Goal: Transaction & Acquisition: Purchase product/service

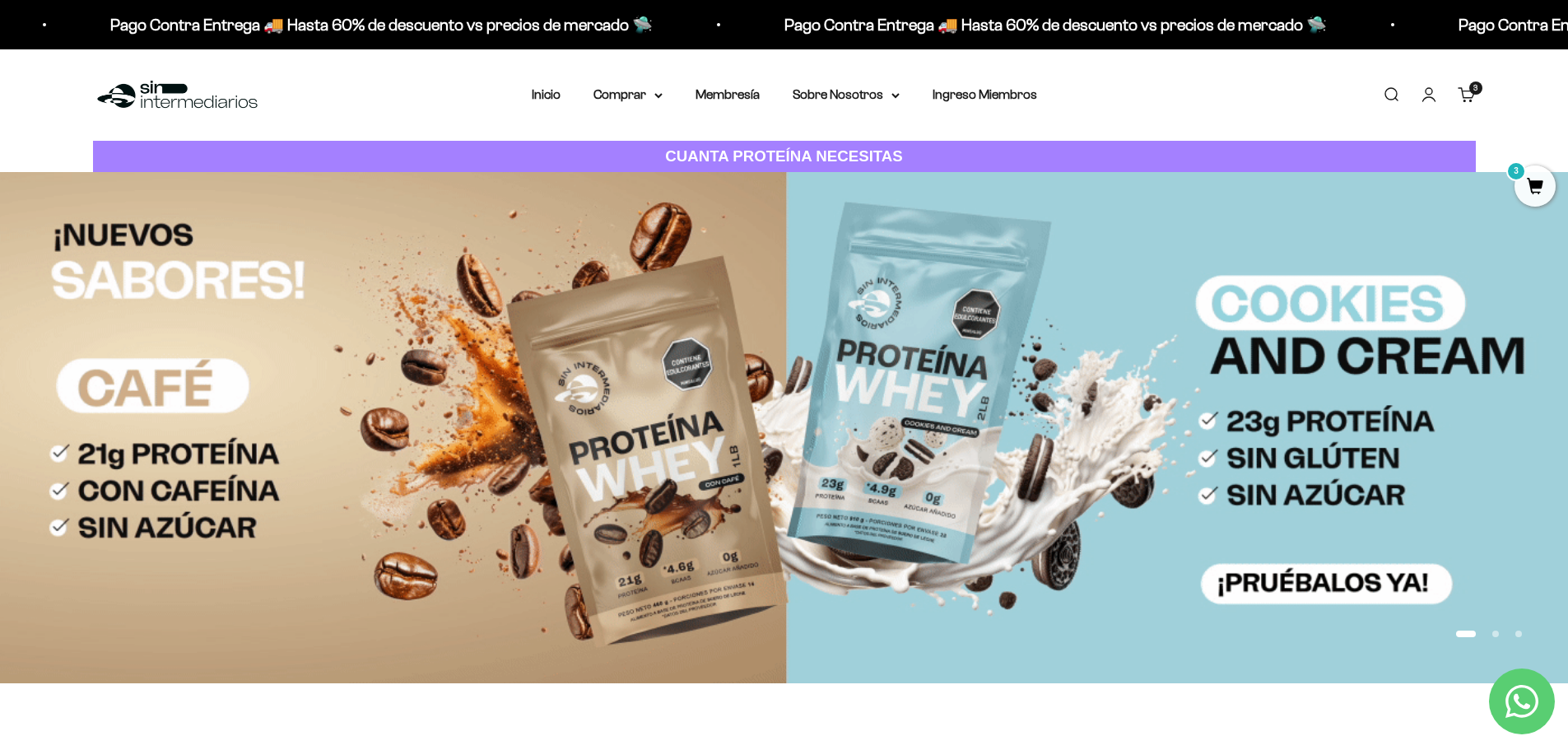
click at [1476, 93] on cart-count "3 artículos 3" at bounding box center [1475, 87] width 13 height 13
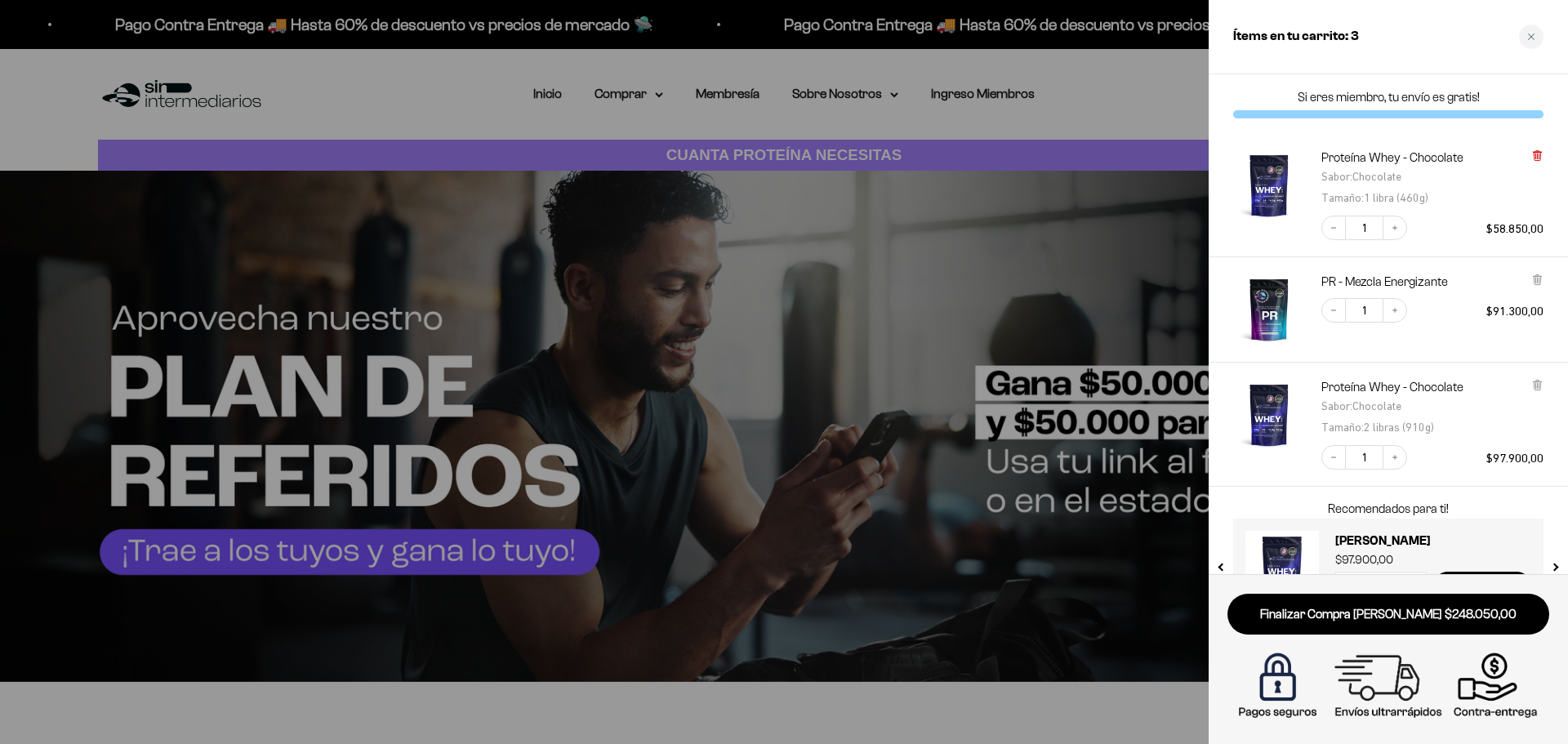
click at [1540, 159] on icon at bounding box center [1537, 156] width 7 height 9
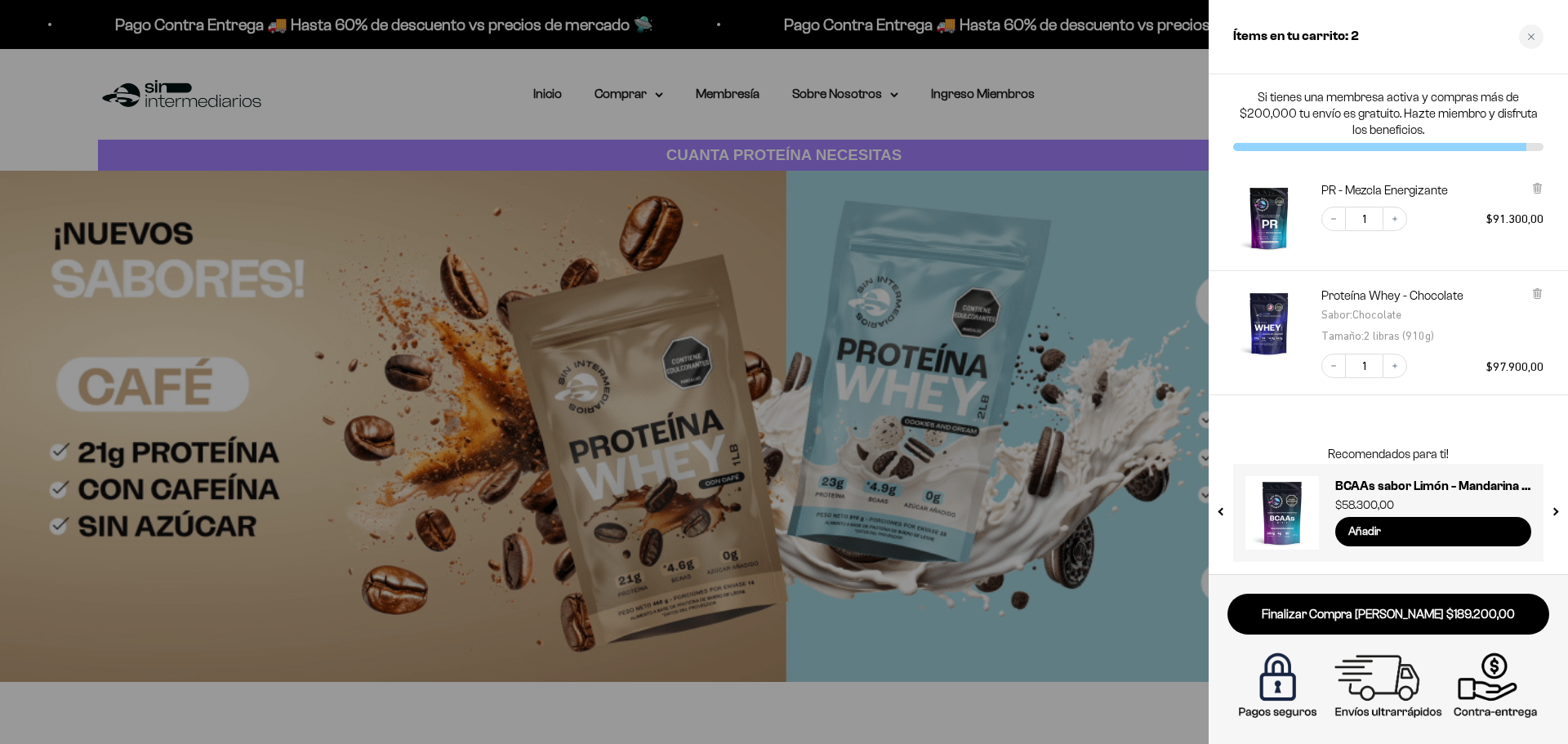
click at [1555, 513] on button "next slide / item" at bounding box center [1554, 507] width 14 height 98
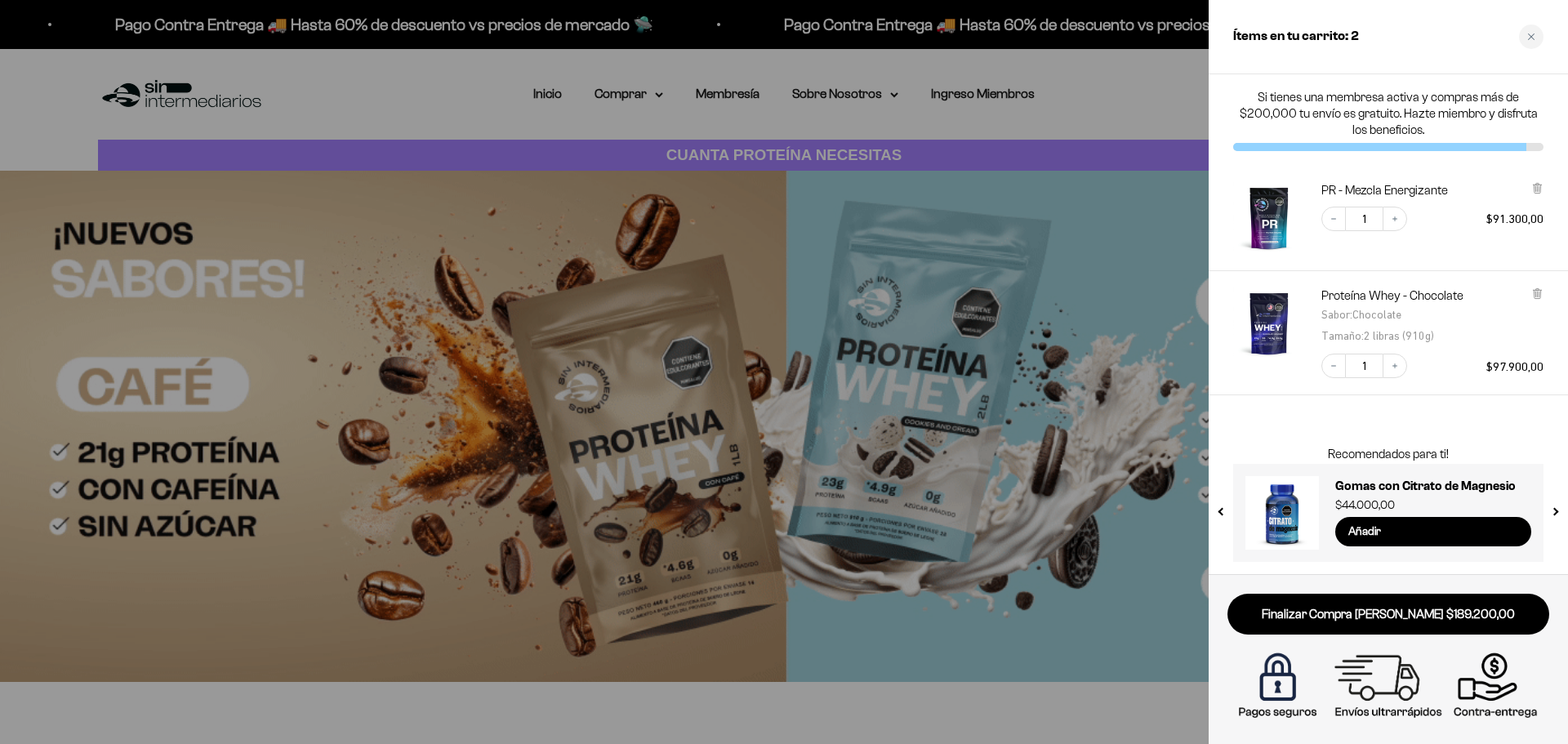
click at [1555, 513] on button "next slide / item" at bounding box center [1554, 507] width 14 height 98
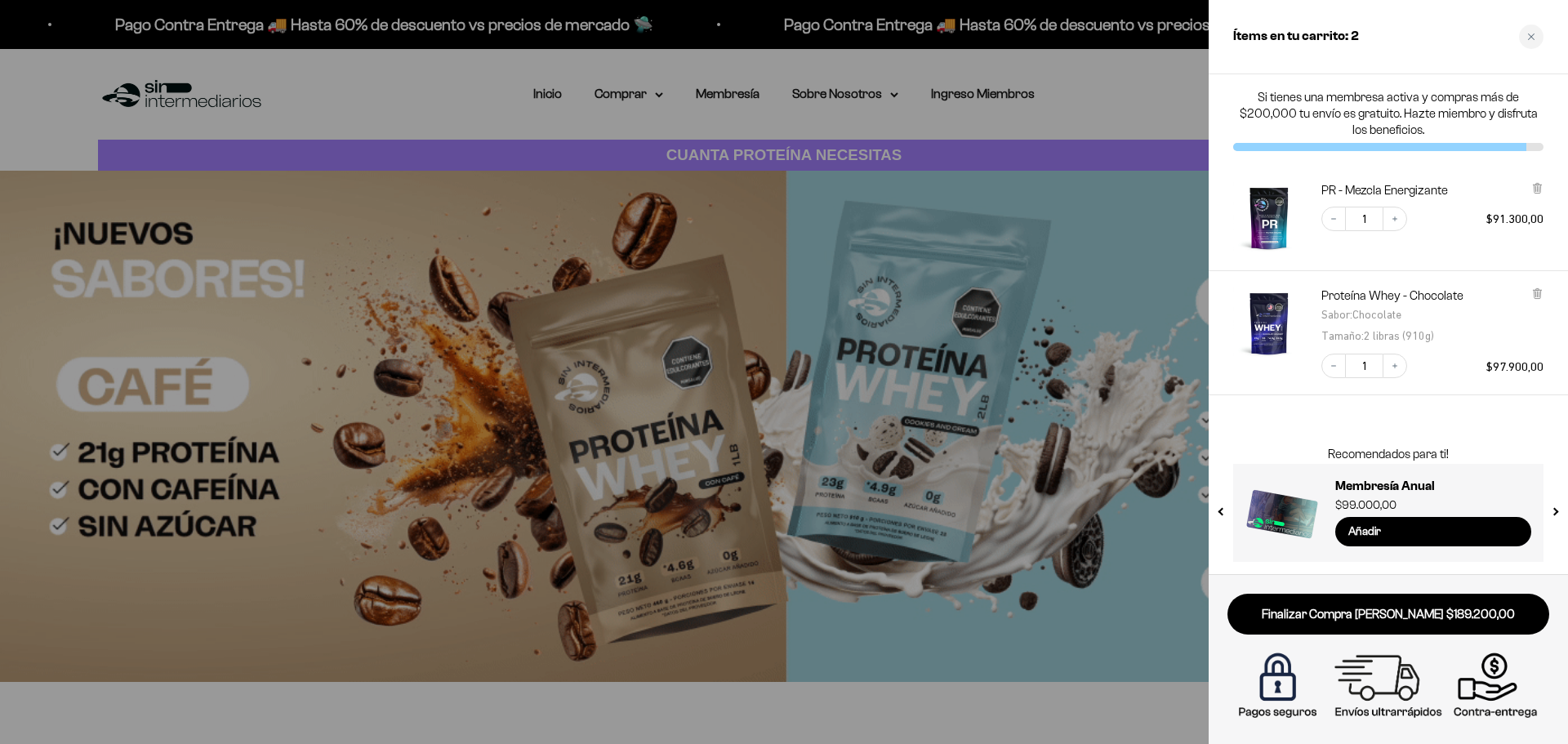
click at [1555, 513] on button "next slide / item" at bounding box center [1554, 507] width 14 height 98
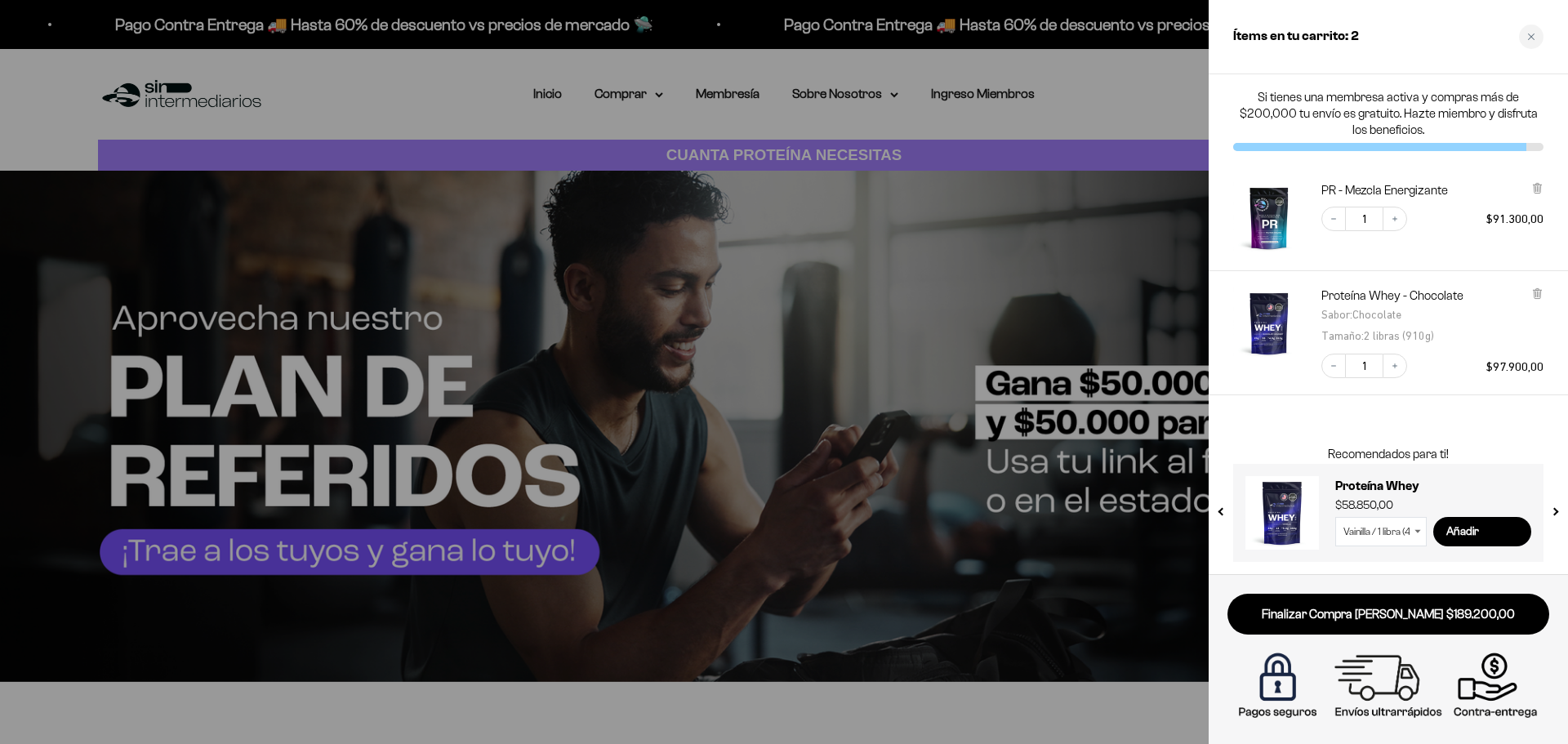
click at [1555, 513] on button "next slide / item" at bounding box center [1554, 507] width 14 height 98
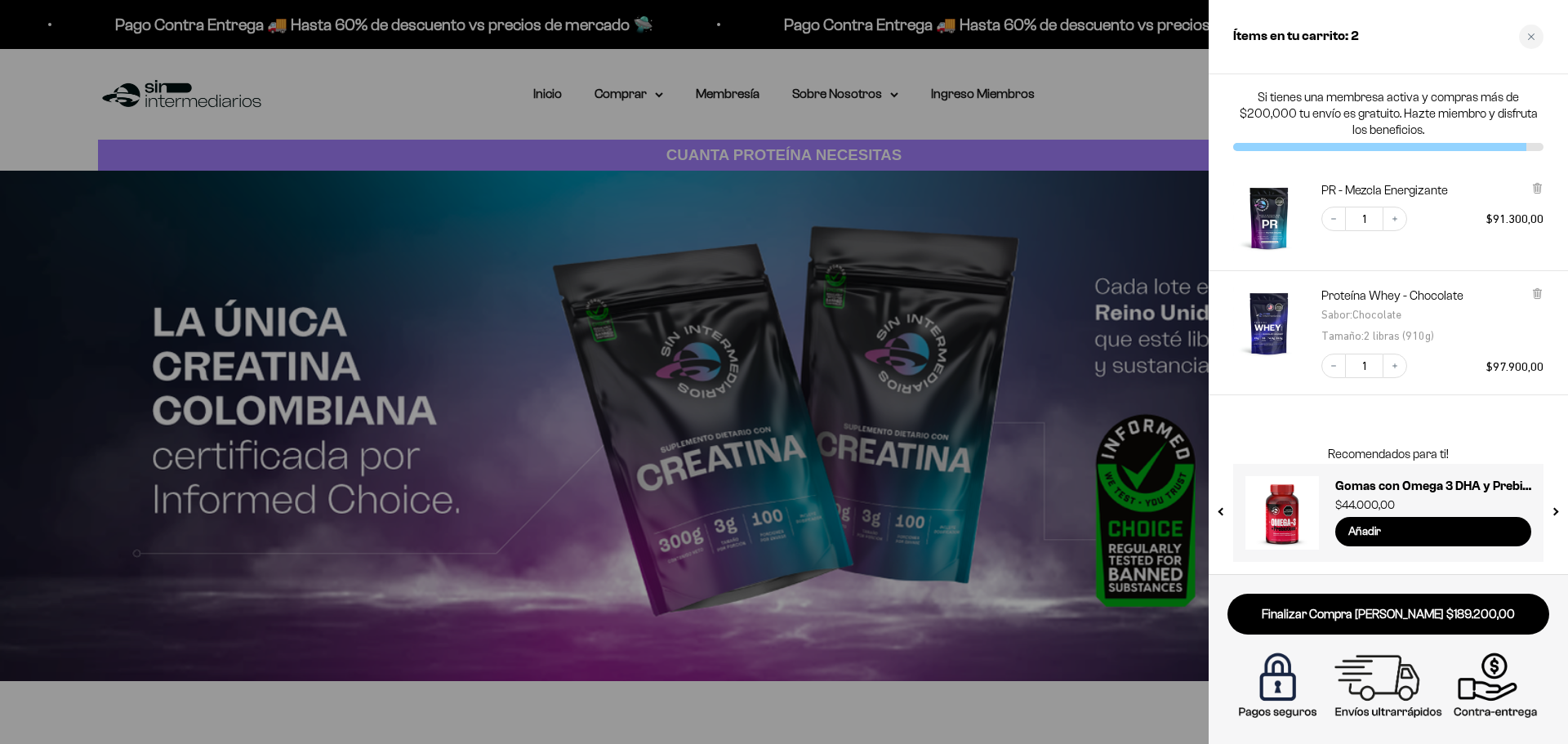
click at [1555, 513] on button "next slide / item" at bounding box center [1554, 507] width 14 height 98
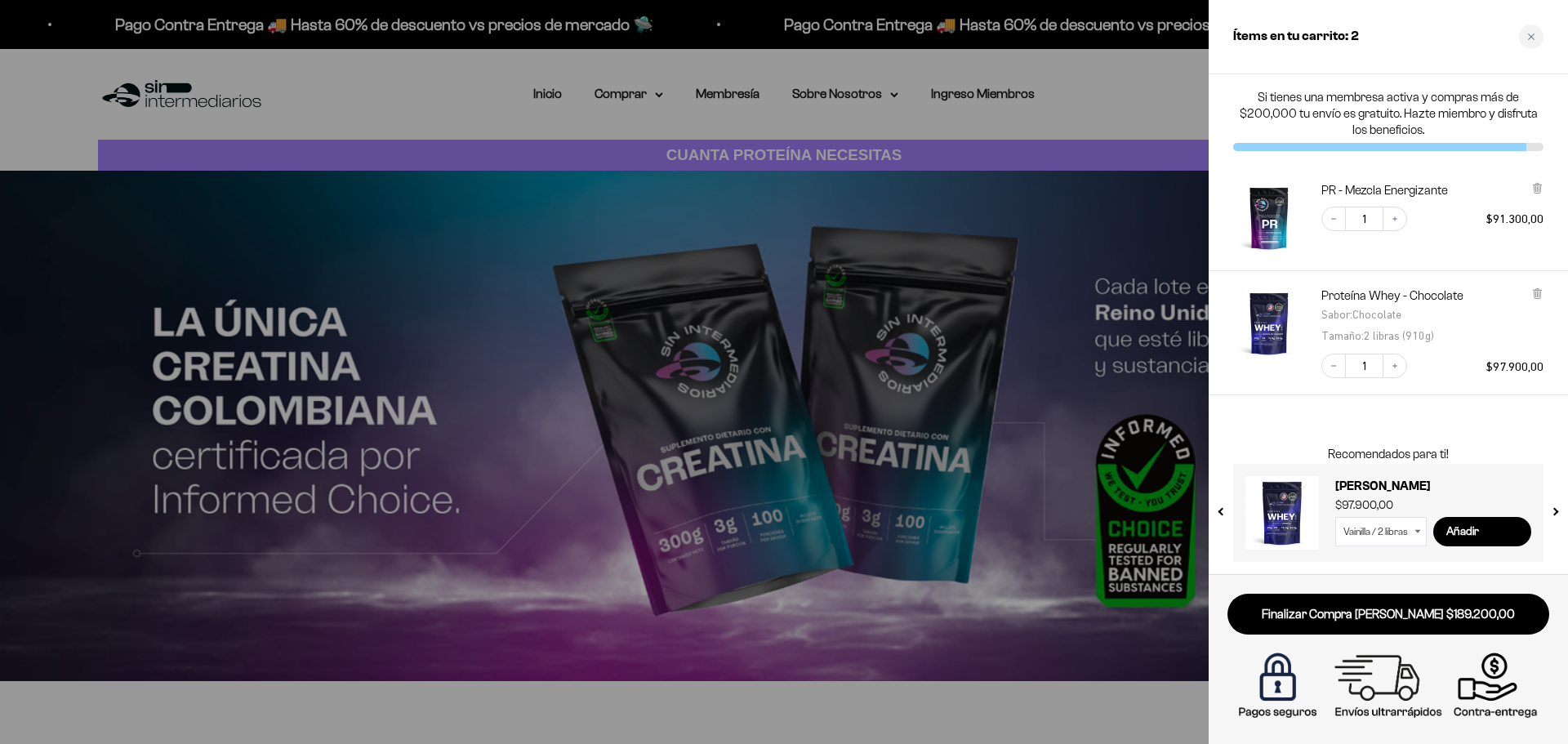
click at [1555, 513] on button "next slide / item" at bounding box center [1554, 507] width 14 height 98
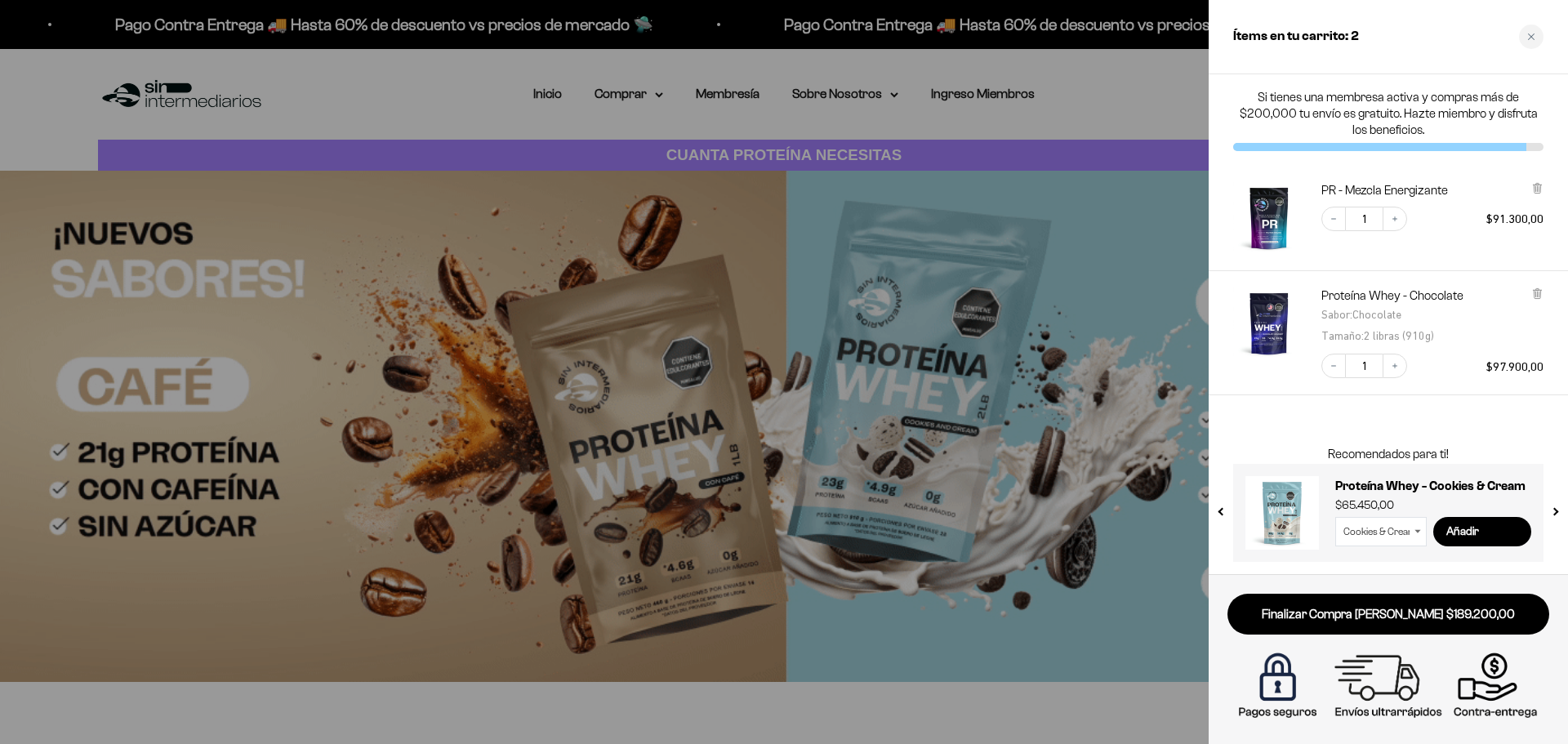
click at [1555, 509] on button "next slide / item" at bounding box center [1554, 507] width 14 height 98
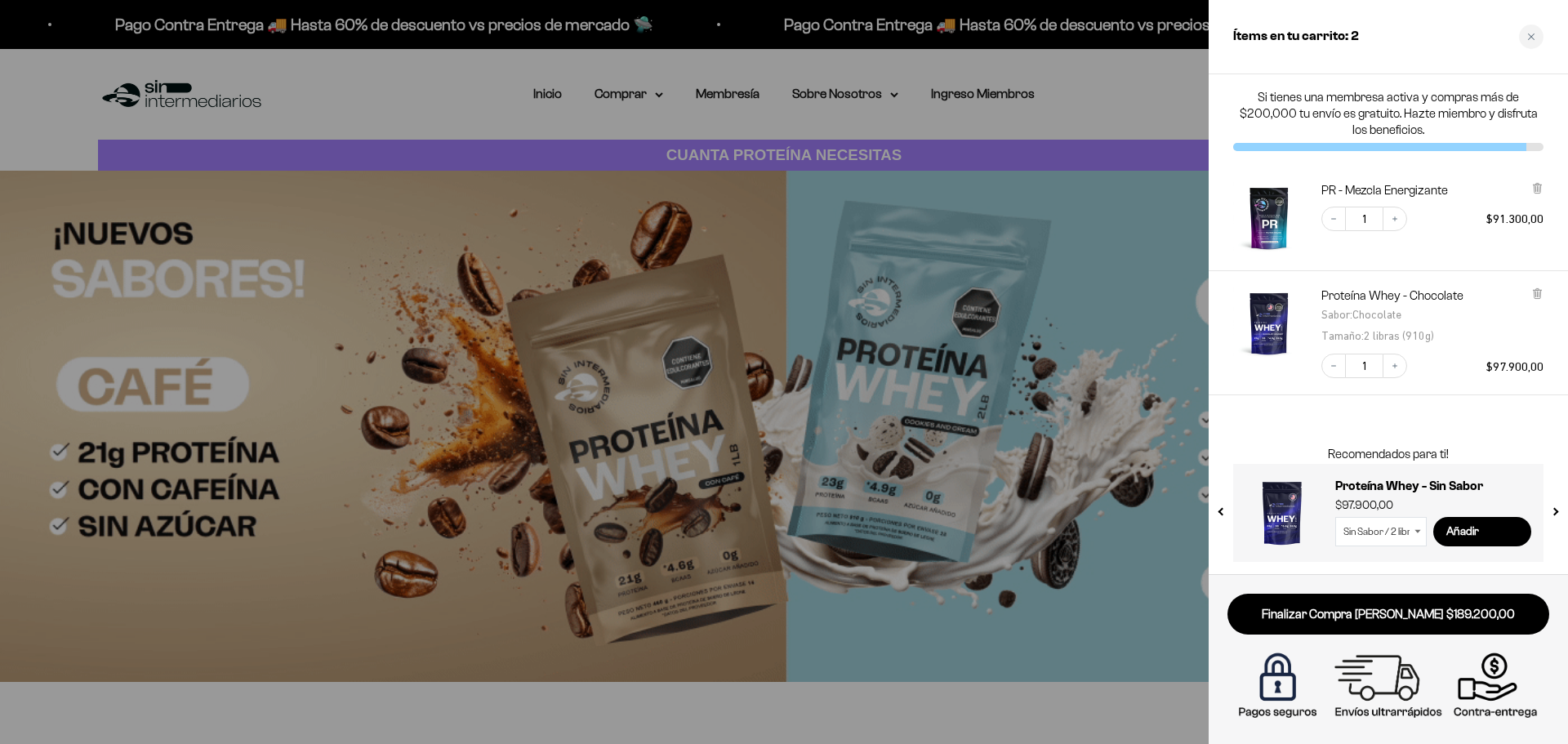
click at [1555, 509] on button "next slide / item" at bounding box center [1554, 507] width 14 height 98
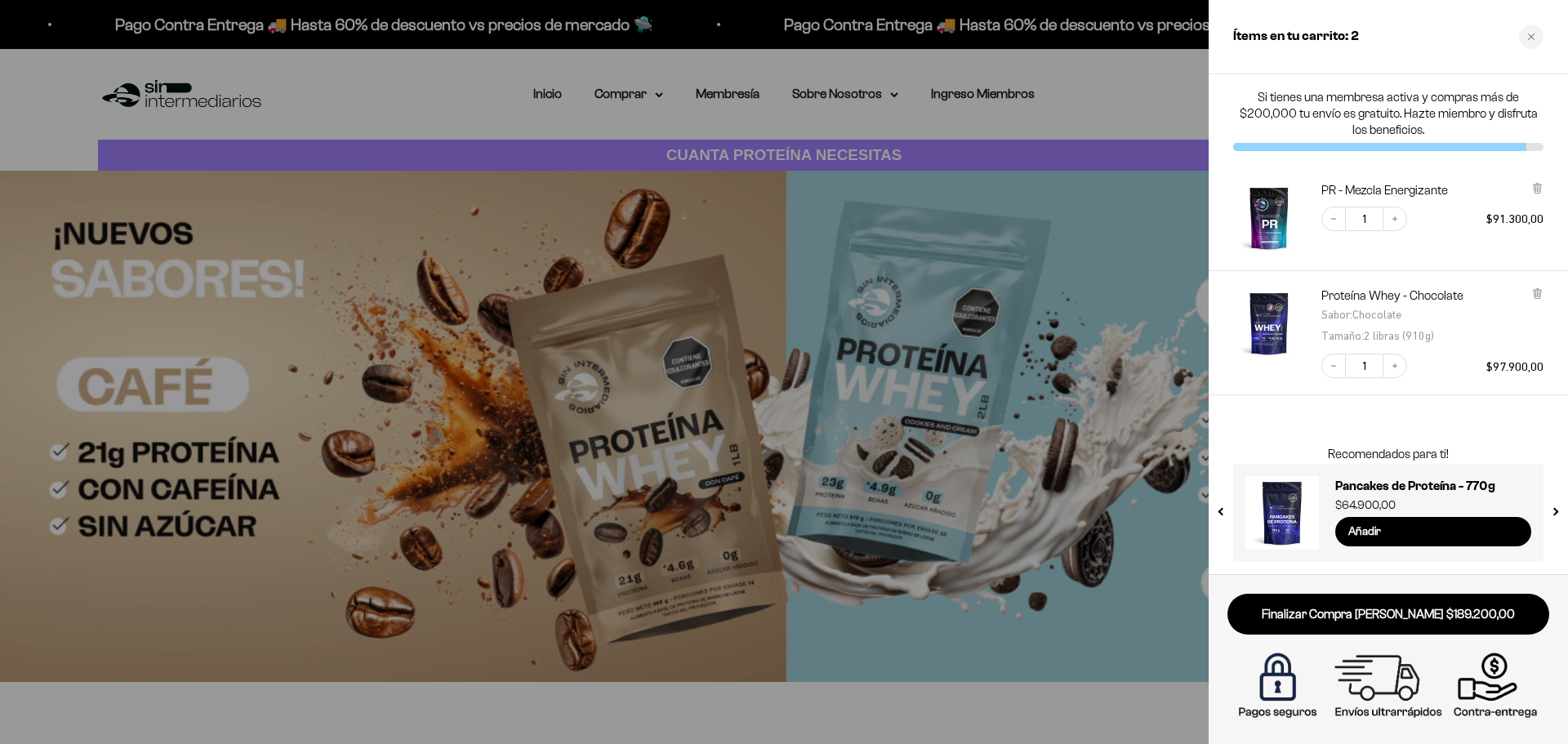
click at [1555, 509] on button "next slide / item" at bounding box center [1554, 507] width 14 height 98
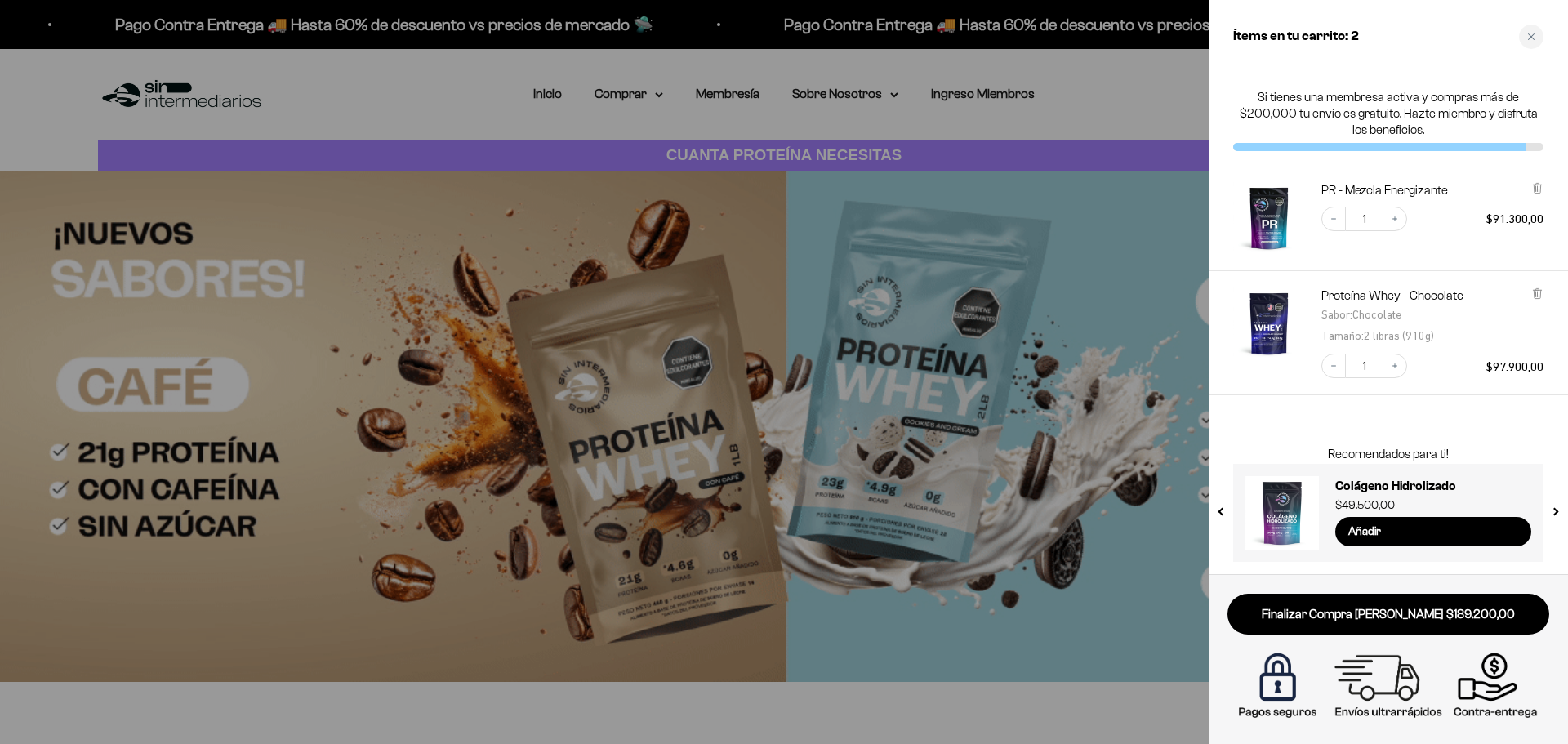
click at [1555, 509] on button "next slide / item" at bounding box center [1554, 507] width 14 height 98
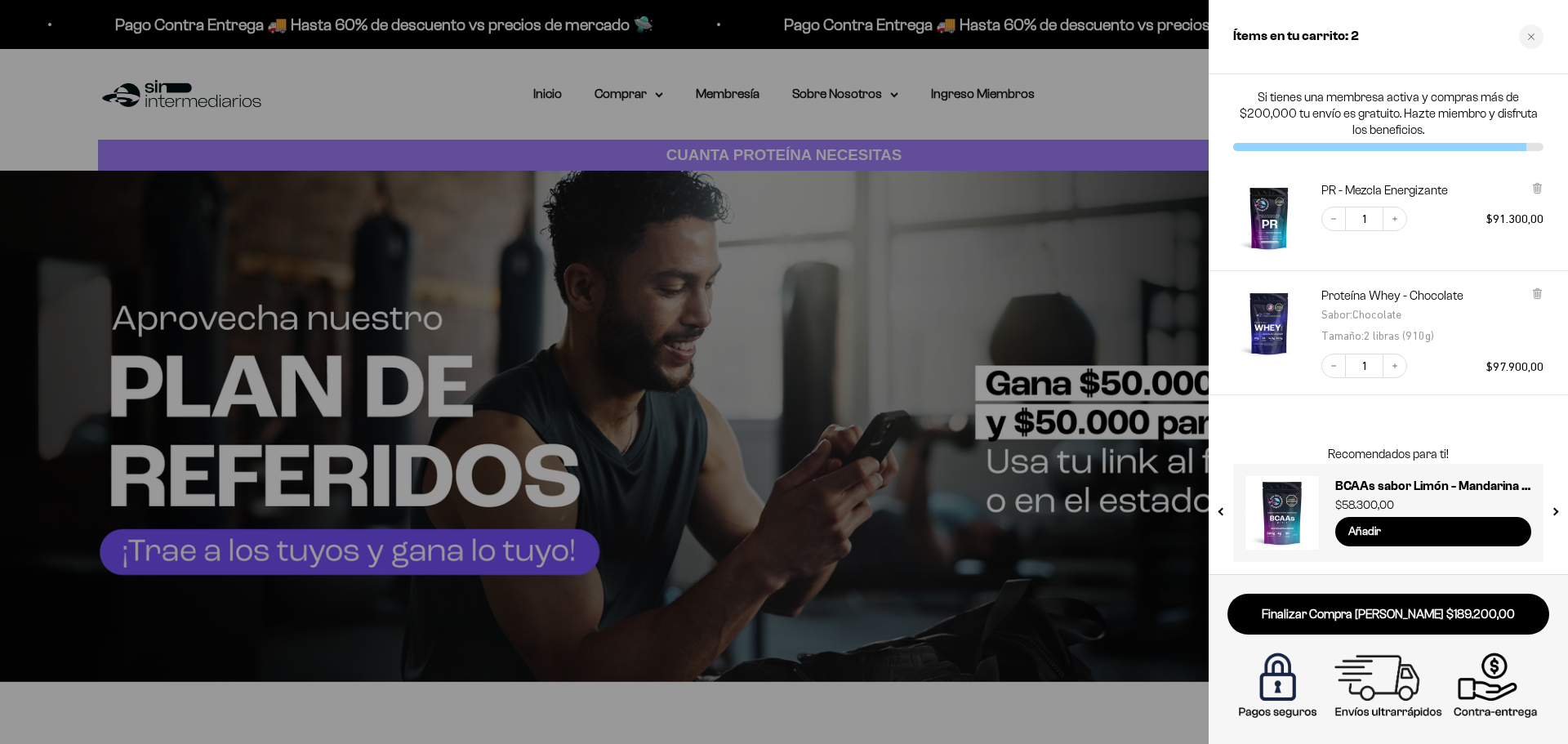
click at [568, 112] on div at bounding box center [784, 372] width 1568 height 744
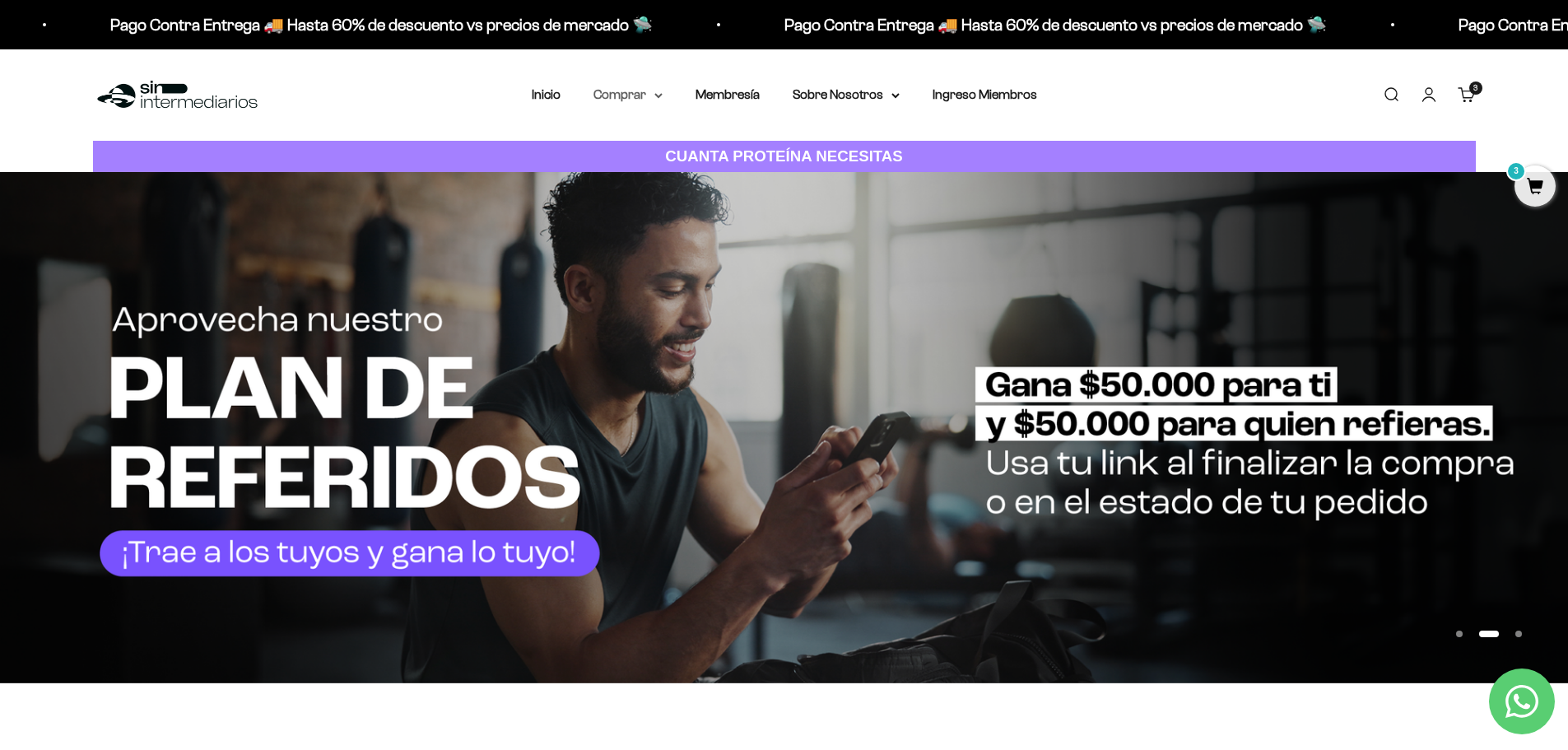
click at [651, 98] on summary "Comprar" at bounding box center [628, 94] width 69 height 22
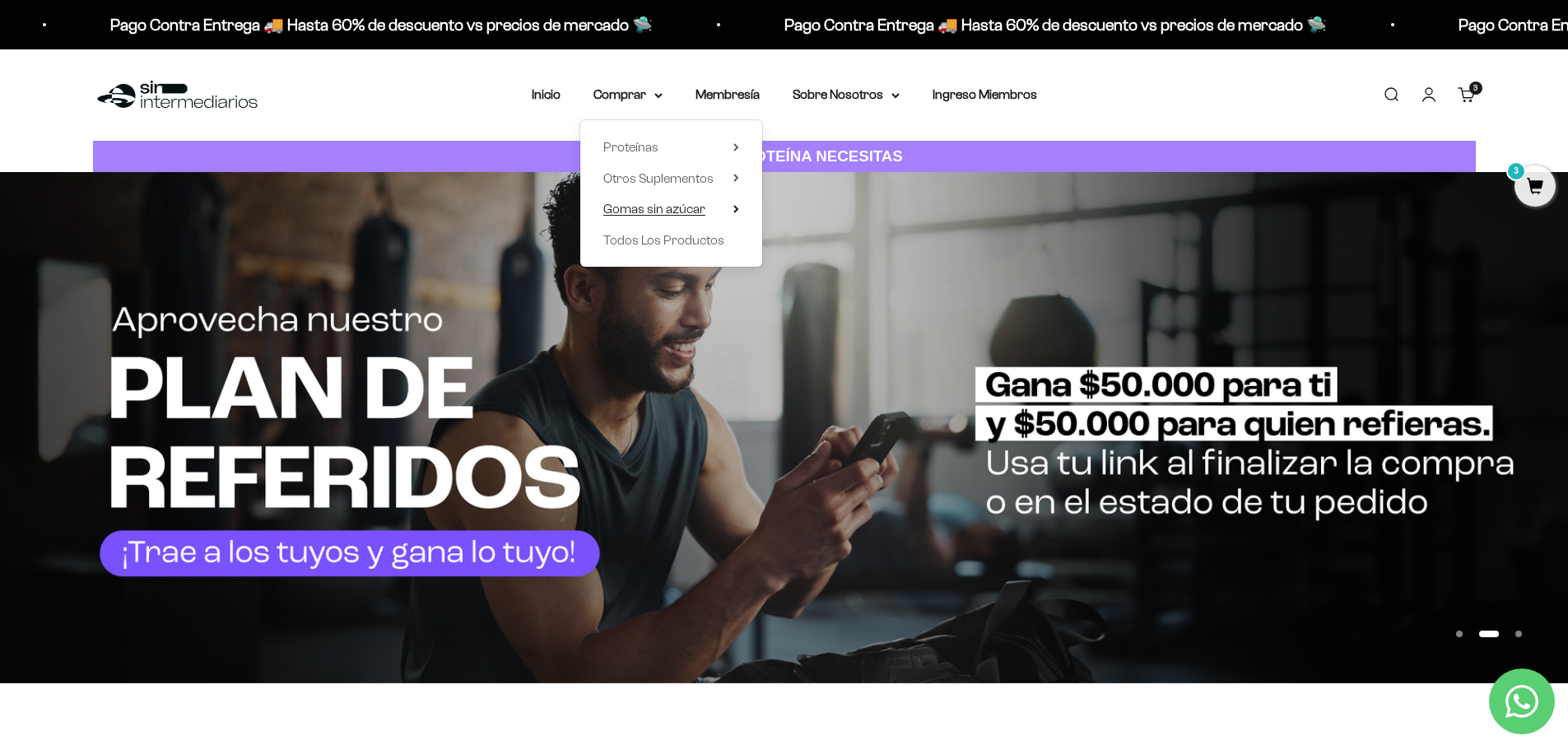
click at [696, 216] on span "Gomas sin azúcar" at bounding box center [654, 208] width 102 height 14
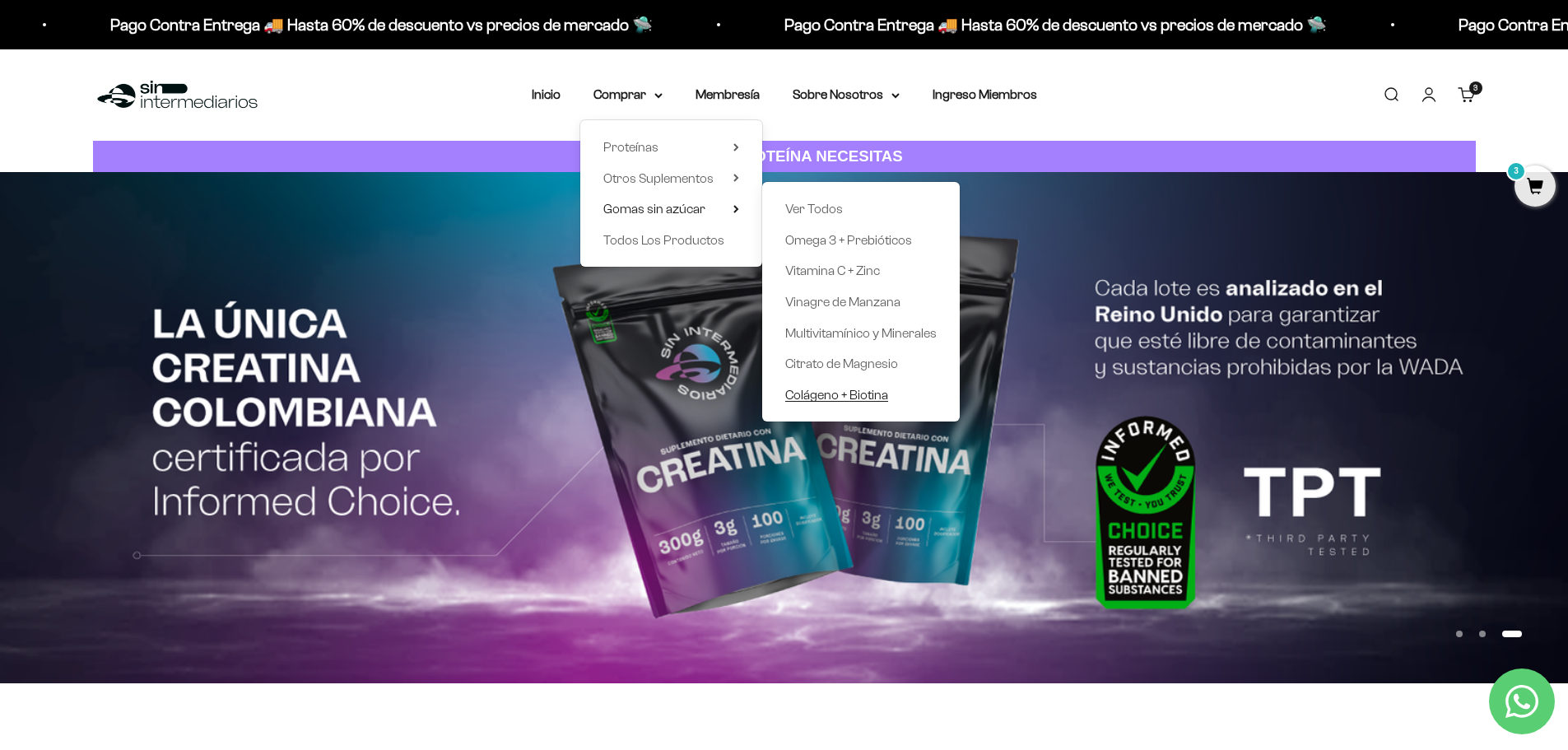
click at [879, 393] on span "Colágeno + Biotina" at bounding box center [836, 395] width 103 height 14
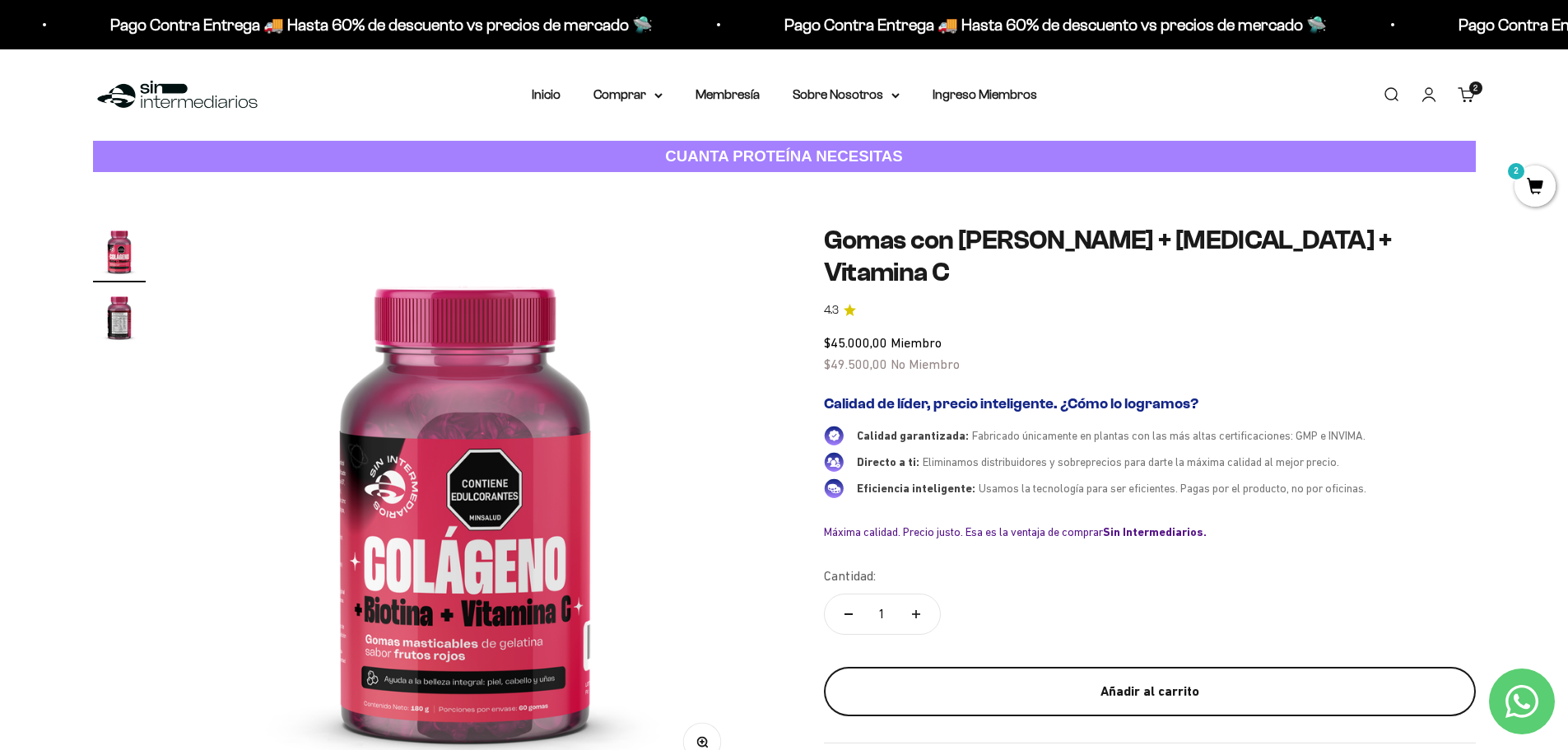
click at [977, 681] on div "Añadir al carrito" at bounding box center [1150, 691] width 586 height 22
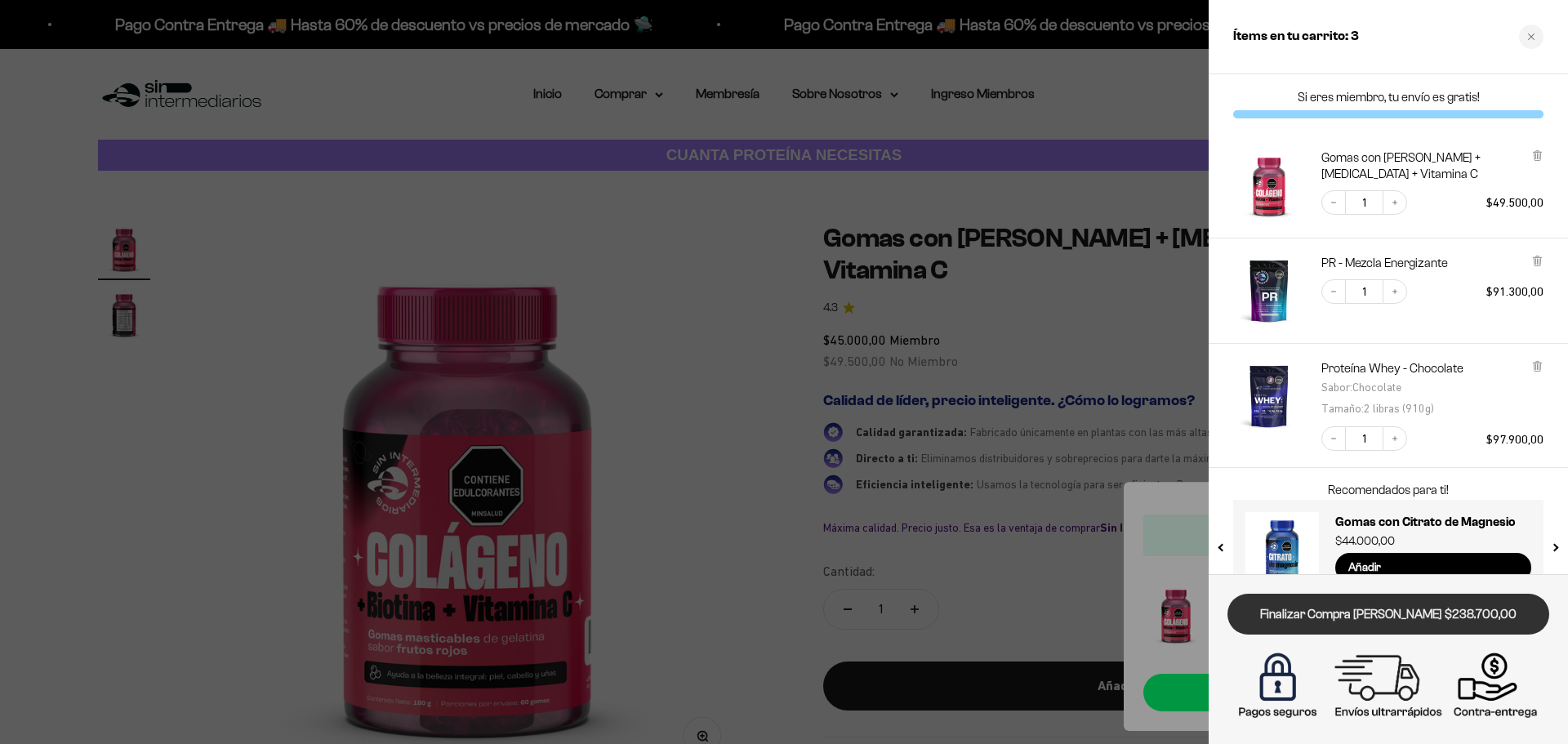
click at [1426, 615] on link "Finalizar Compra Segura $238.700,00" at bounding box center [1388, 615] width 321 height 42
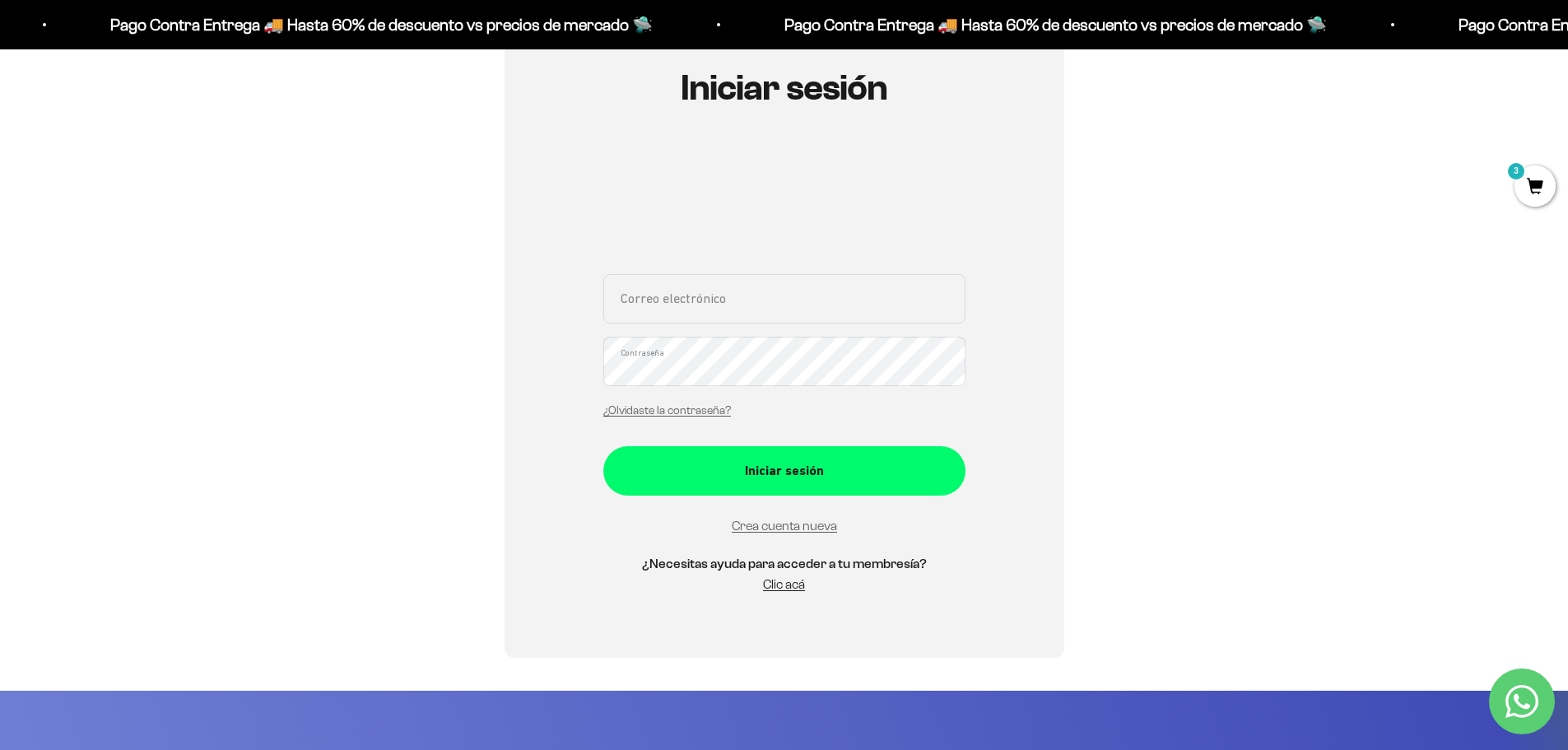
scroll to position [247, 0]
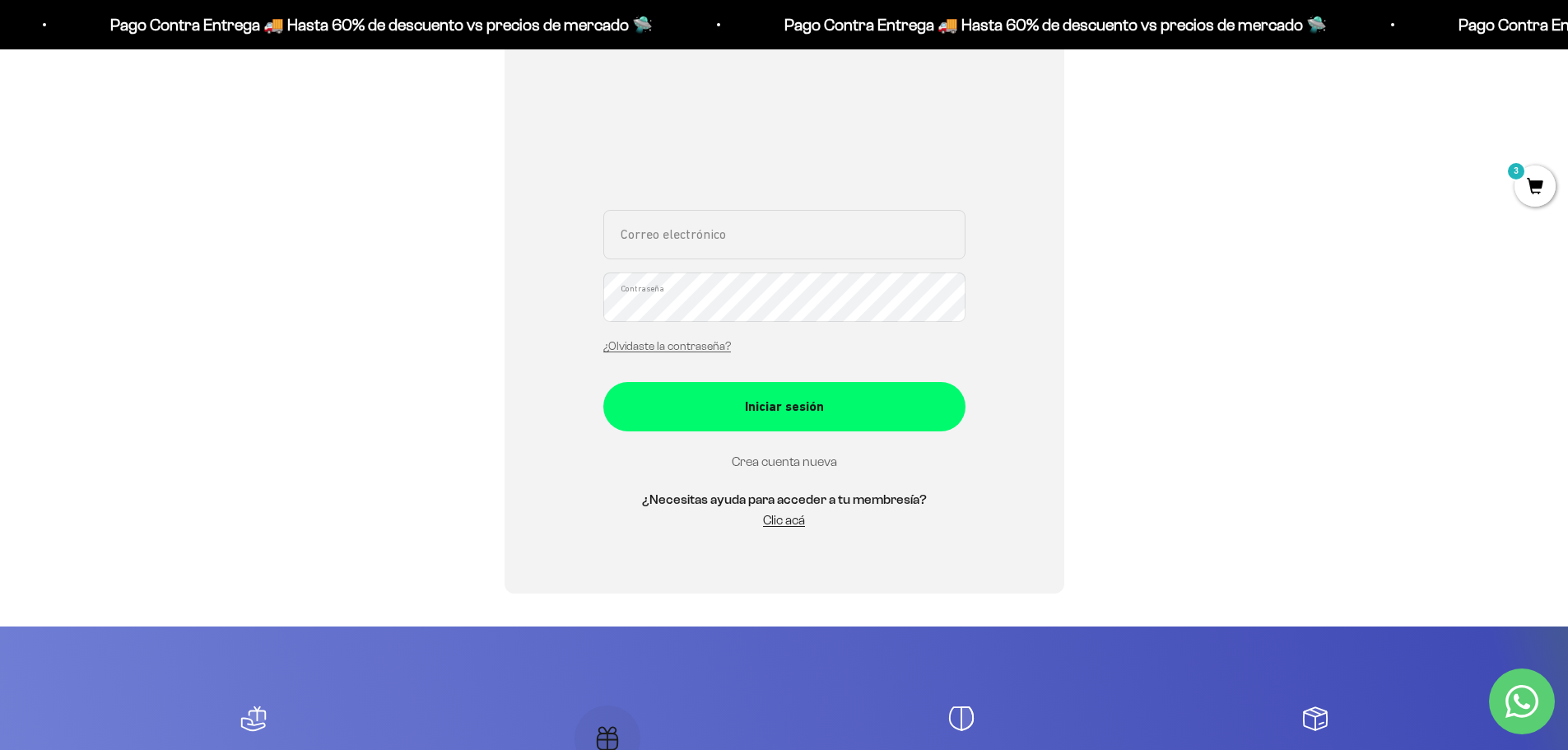
click at [810, 461] on link "Crea cuenta nueva" at bounding box center [784, 461] width 105 height 14
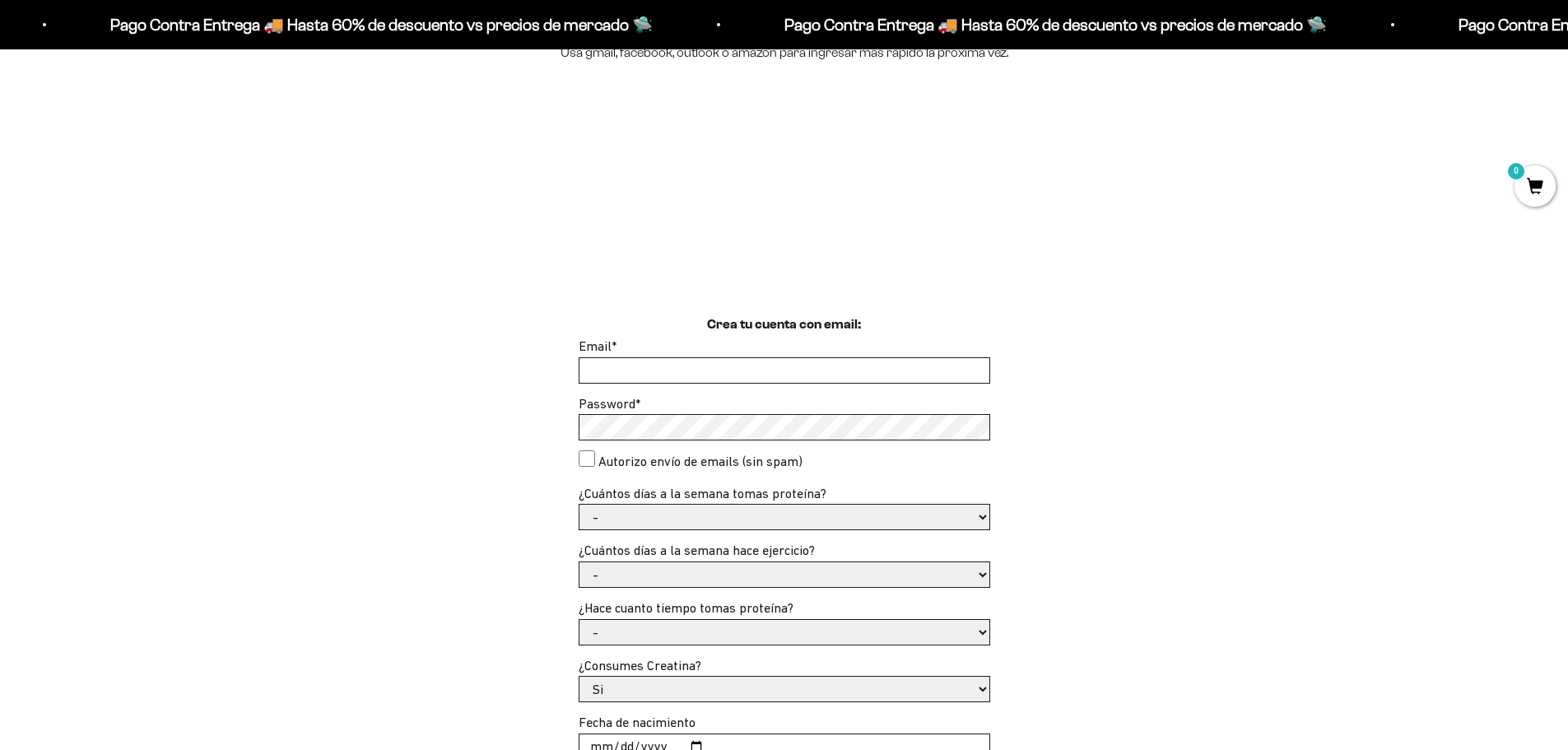
scroll to position [247, 0]
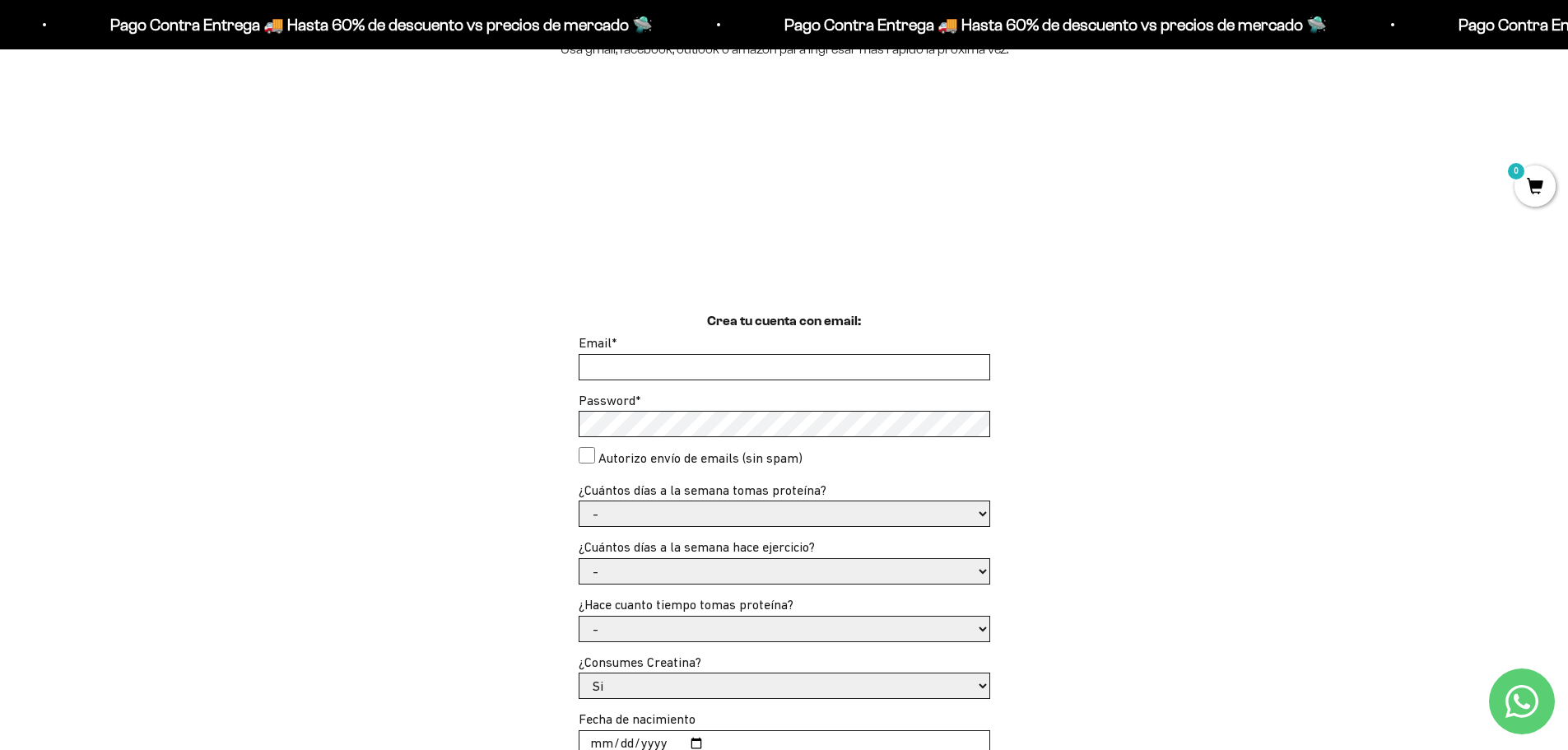
click at [658, 365] on input "Email *" at bounding box center [784, 367] width 409 height 25
click at [703, 372] on input "Email *" at bounding box center [784, 367] width 409 height 25
type input "micheirukarate@gmail.com"
click at [580, 454] on consent"] "Autorizo envío de emails (sin spam)" at bounding box center [587, 454] width 16 height 16
click at [639, 515] on select "- 1 o 2 3 a 5 6 o 7" at bounding box center [784, 513] width 409 height 25
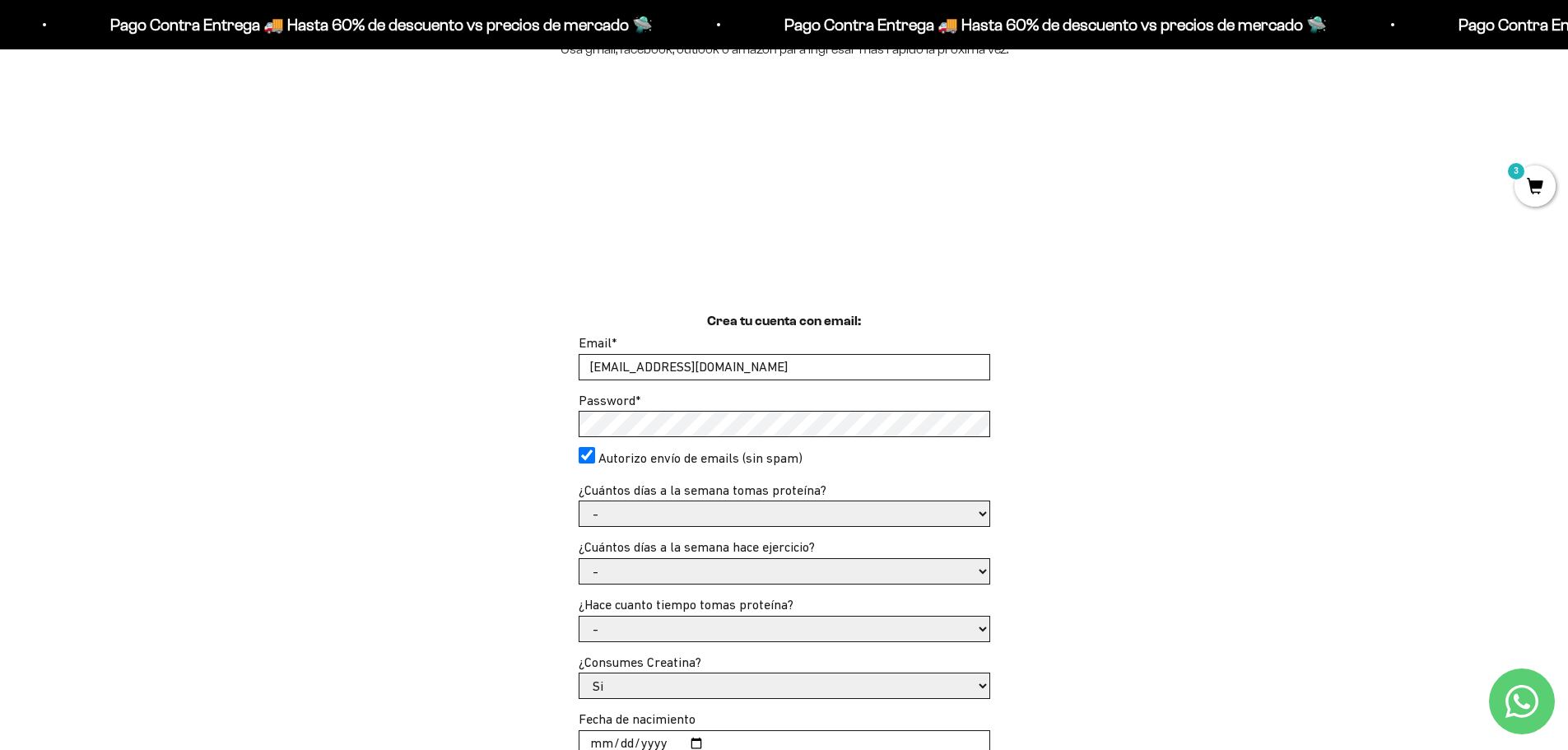
click at [586, 461] on consent"] "Autorizo envío de emails (sin spam)" at bounding box center [587, 454] width 16 height 16
checkbox consent"] "false"
click at [618, 510] on select "- 1 o 2 3 a 5 6 o 7" at bounding box center [784, 513] width 409 height 25
select select "6 o 7"
click at [580, 501] on select "- 1 o 2 3 a 5 6 o 7" at bounding box center [784, 513] width 409 height 25
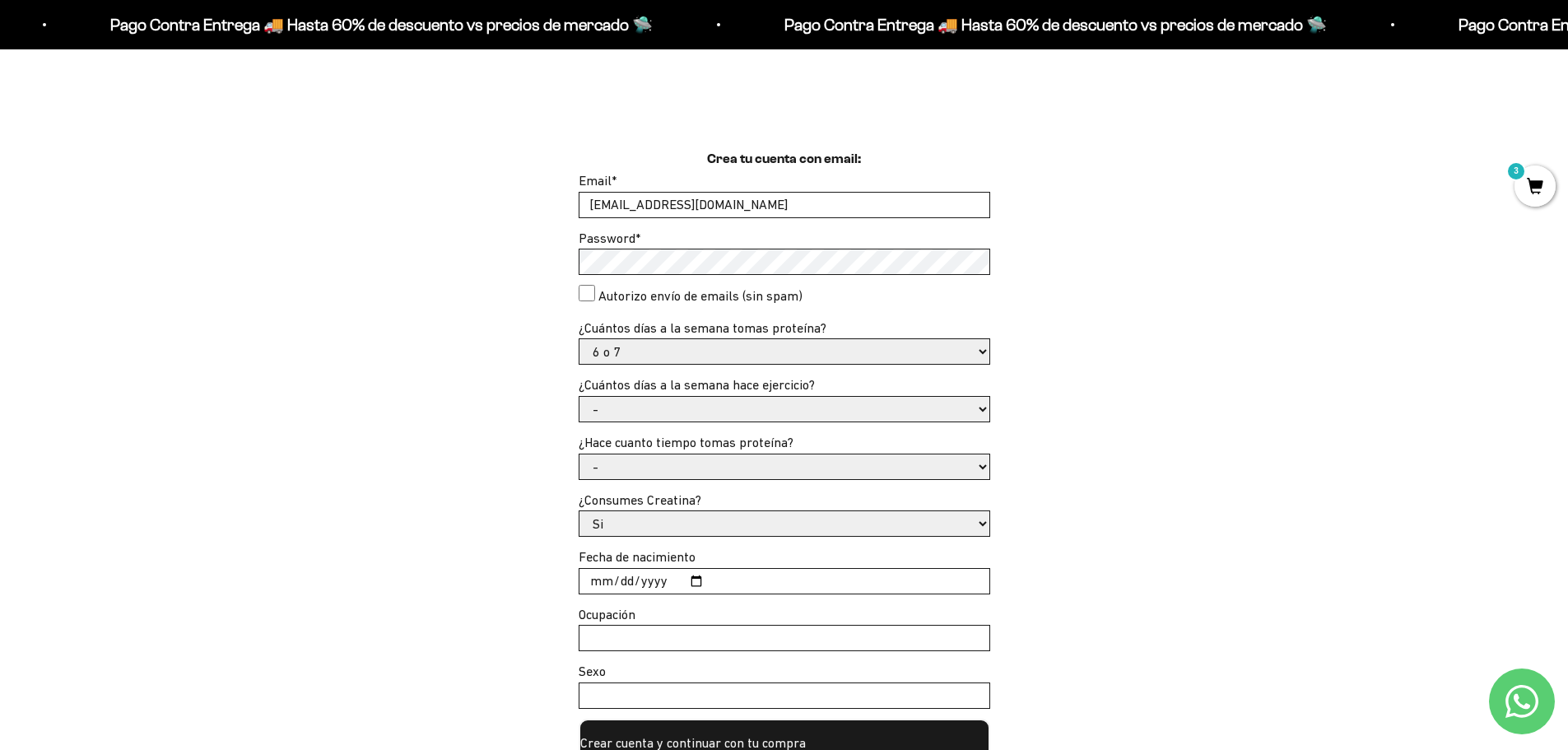
scroll to position [411, 0]
click at [773, 408] on select "- No hago 1 a 2 días 3 a 5 días 6 o 7 días" at bounding box center [784, 406] width 409 height 25
select select "6 o 7 días"
click at [580, 394] on select "- No hago 1 a 2 días 3 a 5 días 6 o 7 días" at bounding box center [784, 406] width 409 height 25
click at [616, 461] on select "- Apenas estoy empezando Menos de 6 meses Más de 6 meses Hace más de un año" at bounding box center [784, 464] width 409 height 25
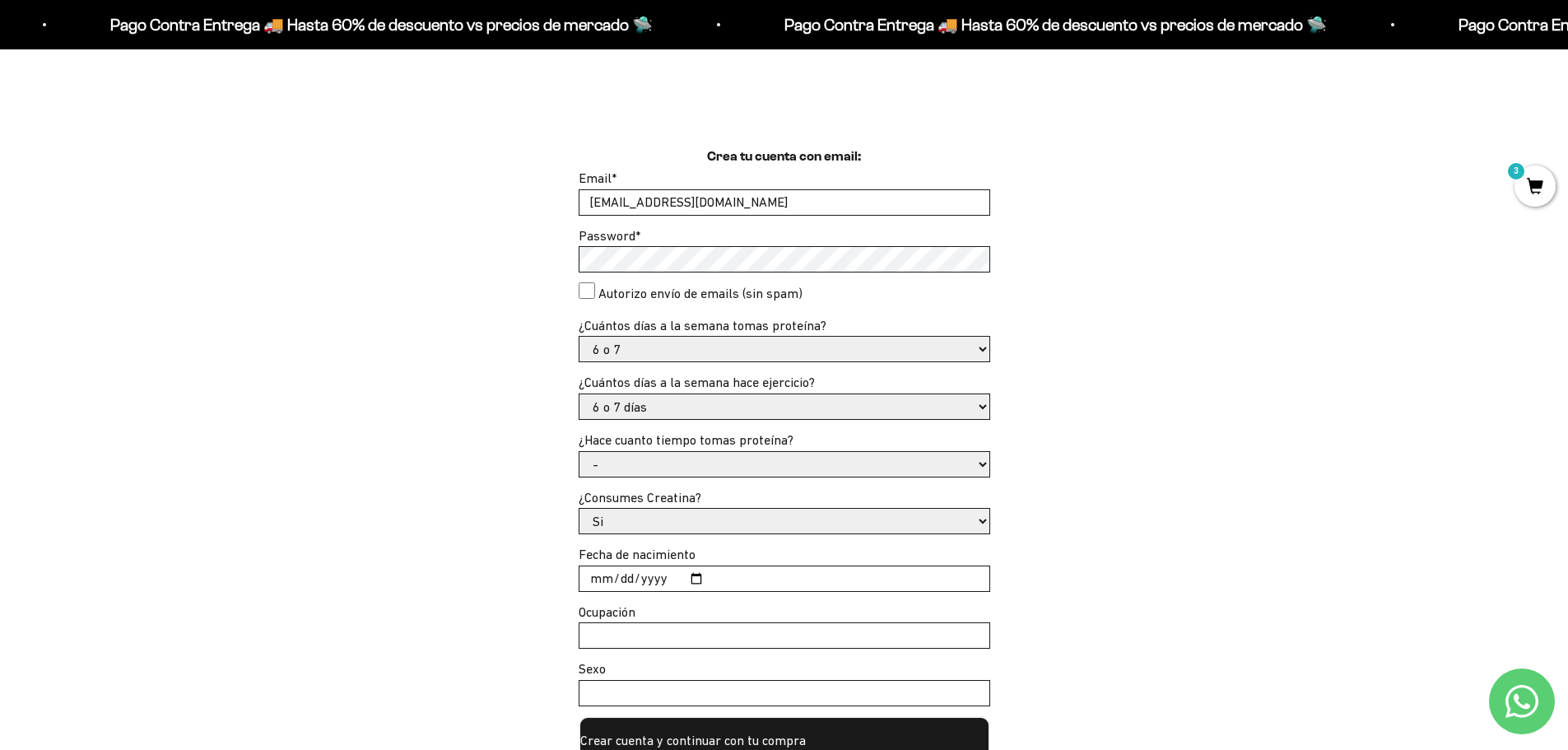
select select "Menos de 6 meses"
click at [580, 452] on select "- Apenas estoy empezando Menos de 6 meses Más de 6 meses Hace más de un año" at bounding box center [784, 464] width 409 height 25
click at [666, 521] on select "Si No" at bounding box center [784, 521] width 409 height 25
click at [580, 509] on select "Si No" at bounding box center [784, 521] width 409 height 25
click at [663, 576] on input "Fecha de nacimiento" at bounding box center [784, 578] width 409 height 25
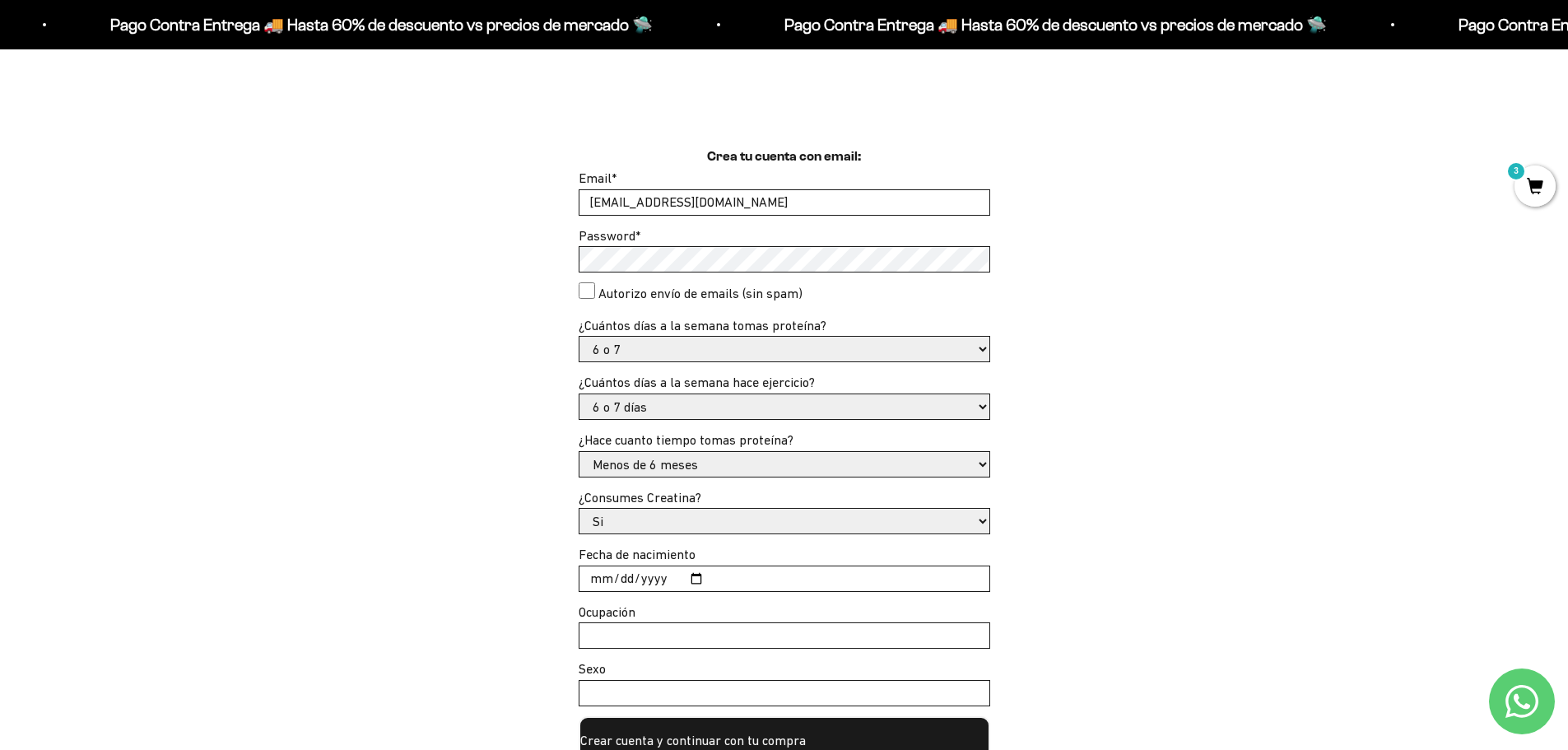
click at [599, 580] on input "Fecha de nacimiento" at bounding box center [784, 578] width 409 height 25
type input "1992-12-18"
click at [606, 637] on input "Ocupación" at bounding box center [784, 635] width 409 height 25
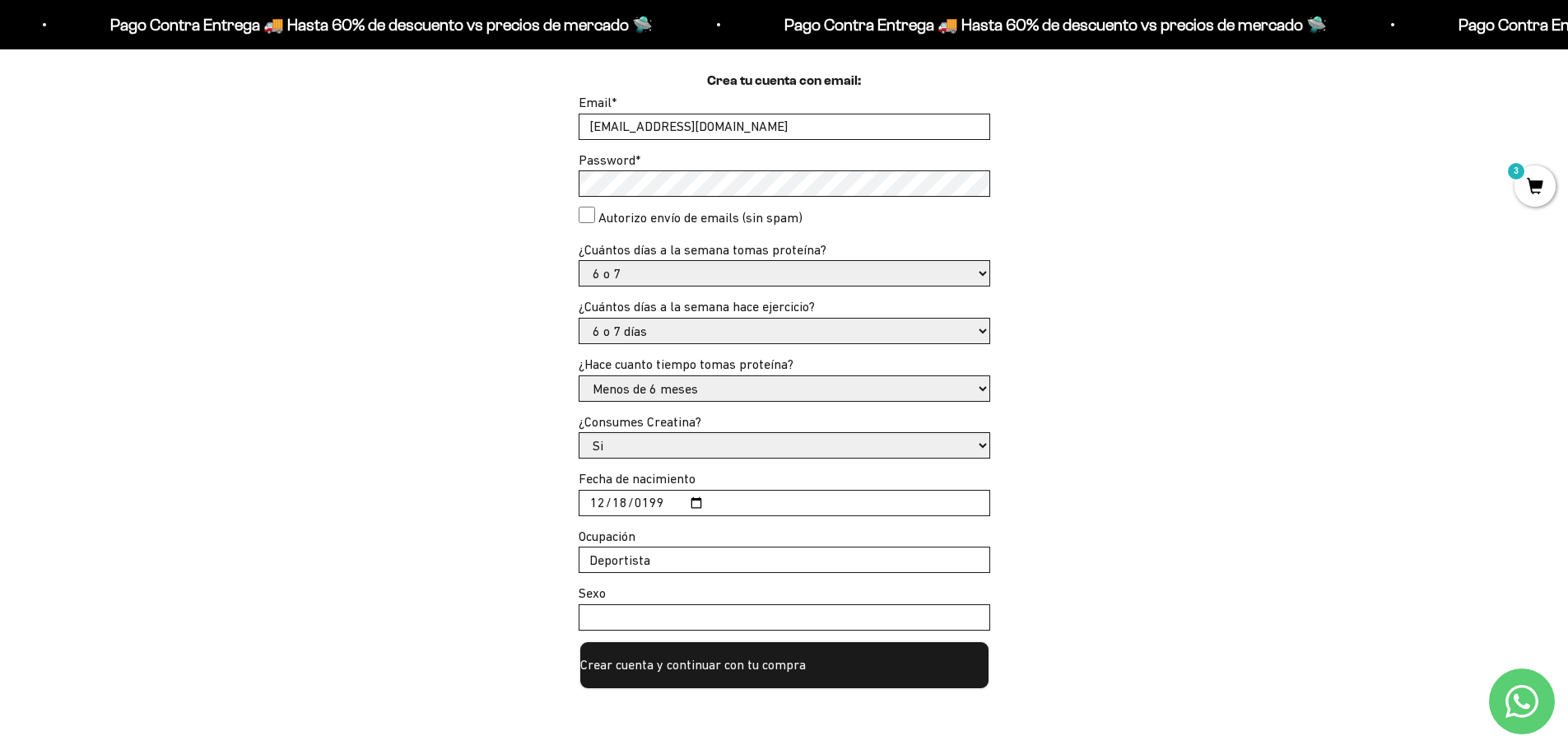
scroll to position [494, 0]
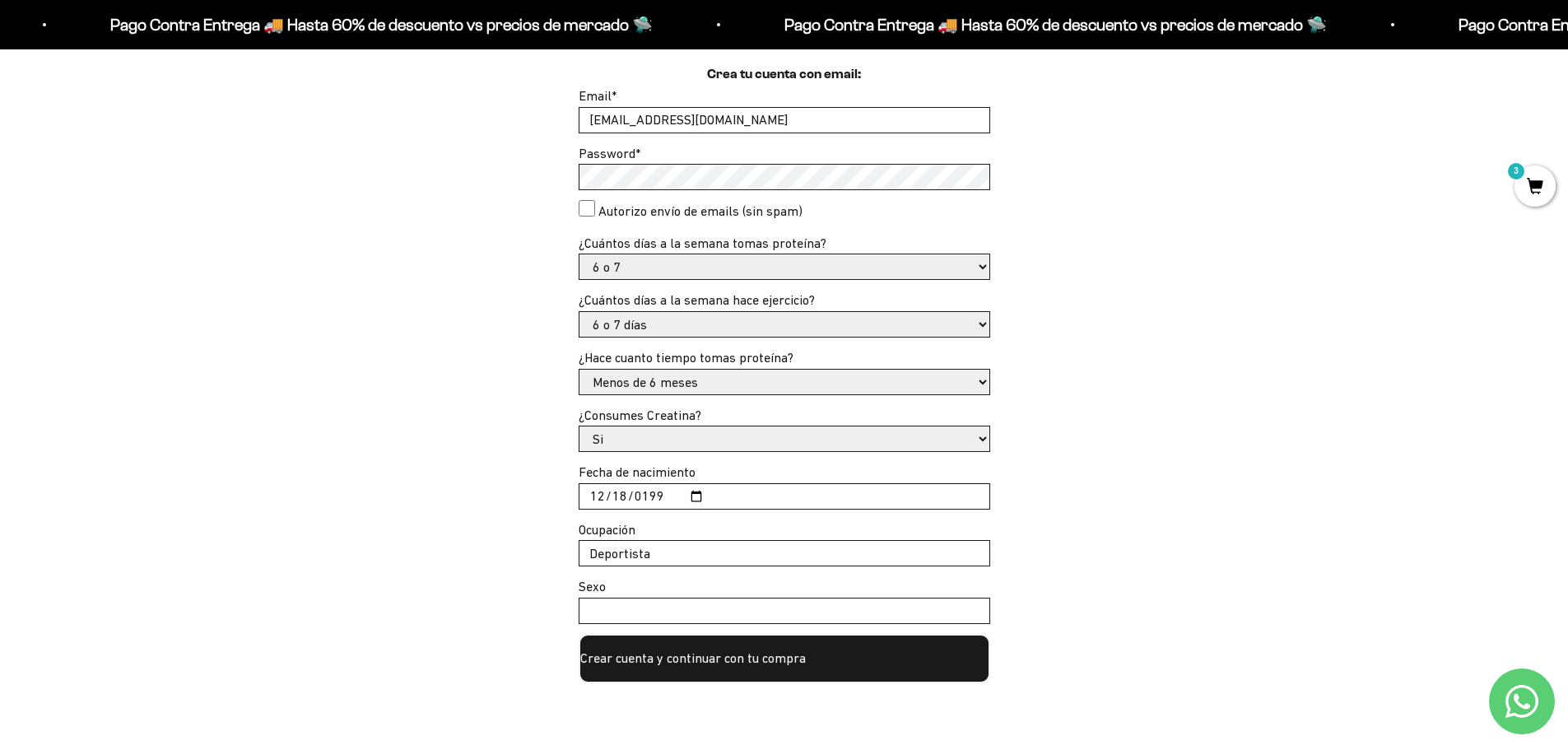
type input "Deportista"
click at [672, 608] on input "Sexo" at bounding box center [784, 611] width 409 height 25
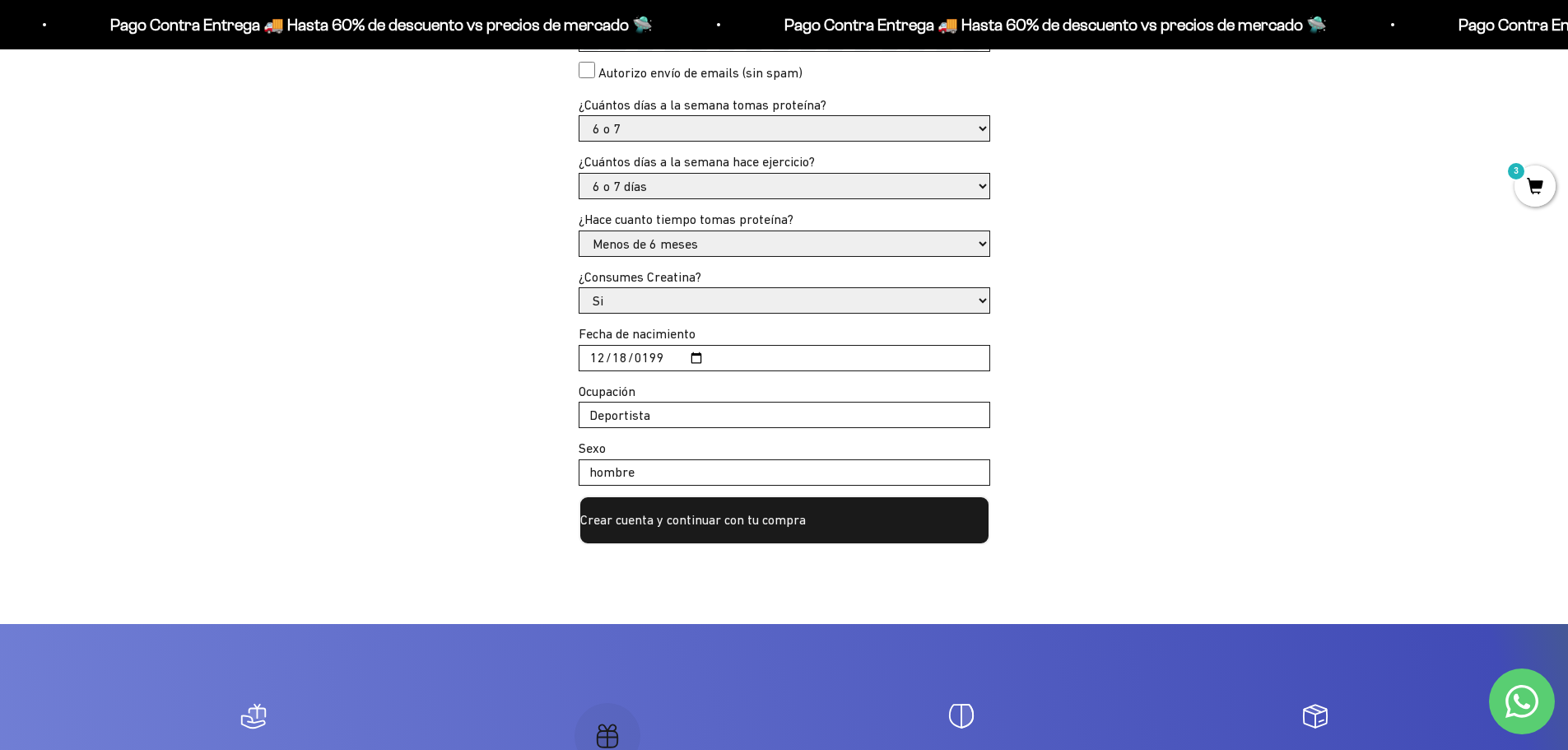
scroll to position [658, 0]
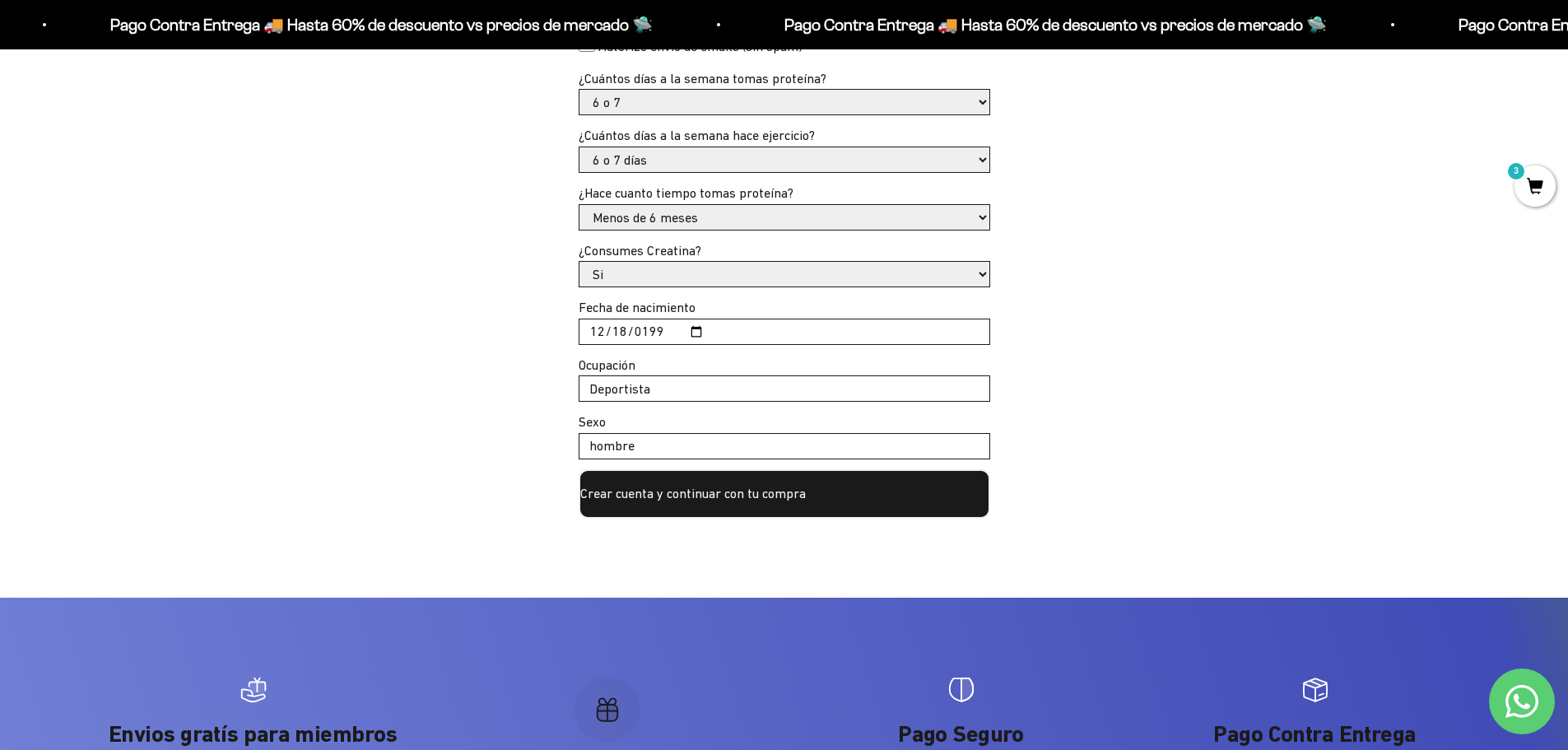
type input "hombre"
click at [754, 503] on button "Crear cuenta y continuar con tu compra" at bounding box center [784, 493] width 411 height 49
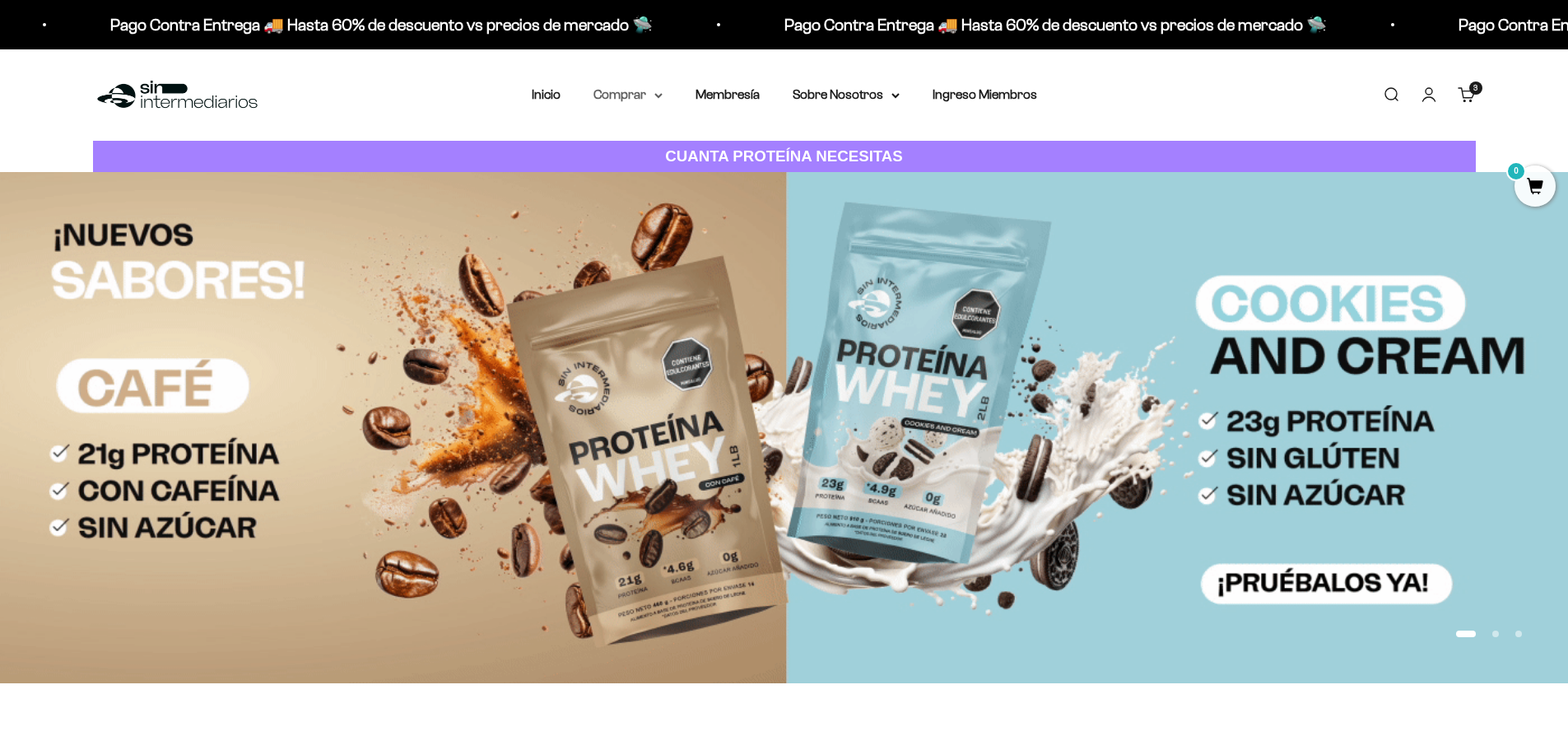
click at [652, 92] on summary "Comprar" at bounding box center [628, 94] width 69 height 22
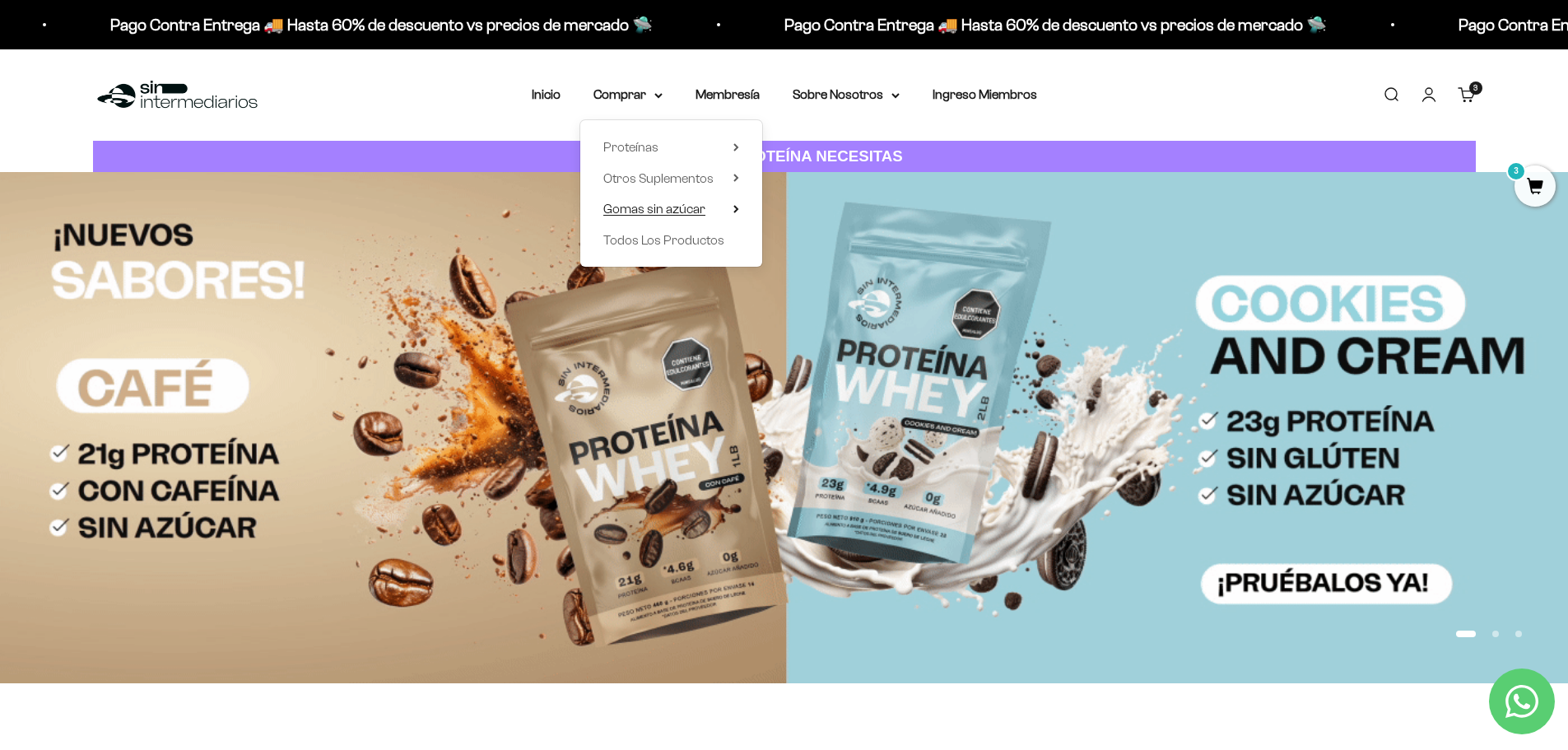
click at [688, 210] on span "Gomas sin azúcar" at bounding box center [654, 208] width 102 height 14
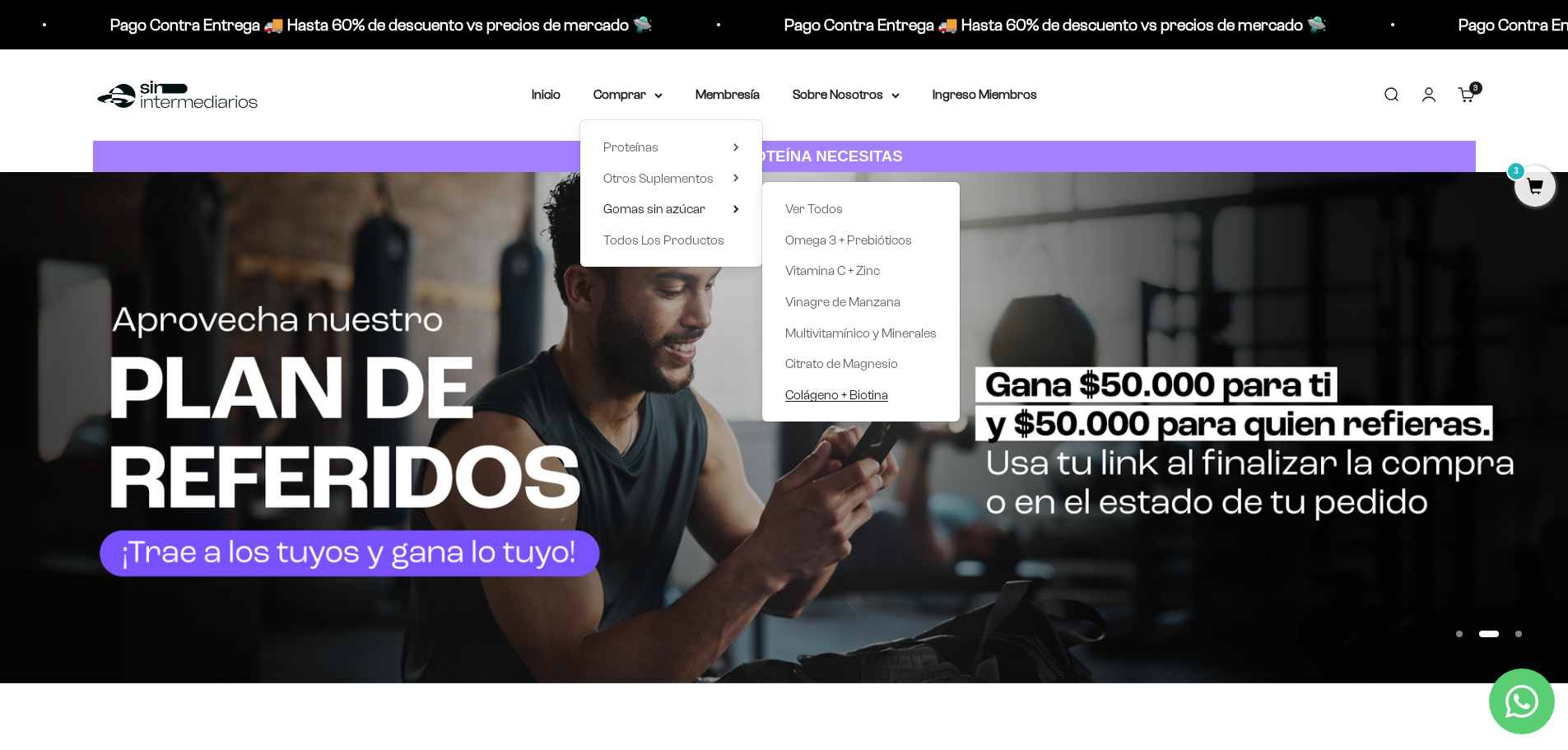
click at [879, 390] on span "Colágeno + Biotina" at bounding box center [836, 395] width 103 height 14
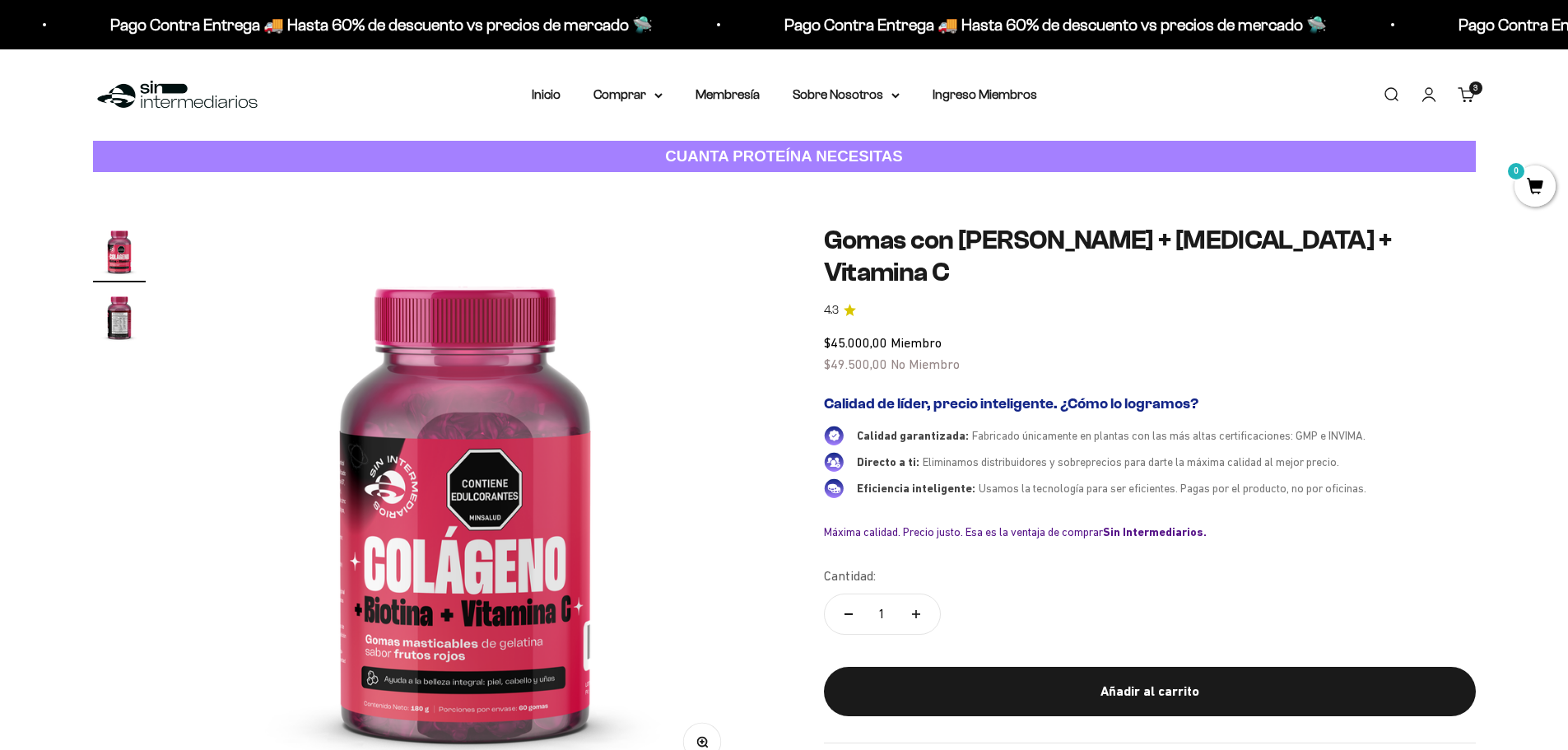
click at [119, 330] on img "Ir al artículo 2" at bounding box center [119, 316] width 53 height 53
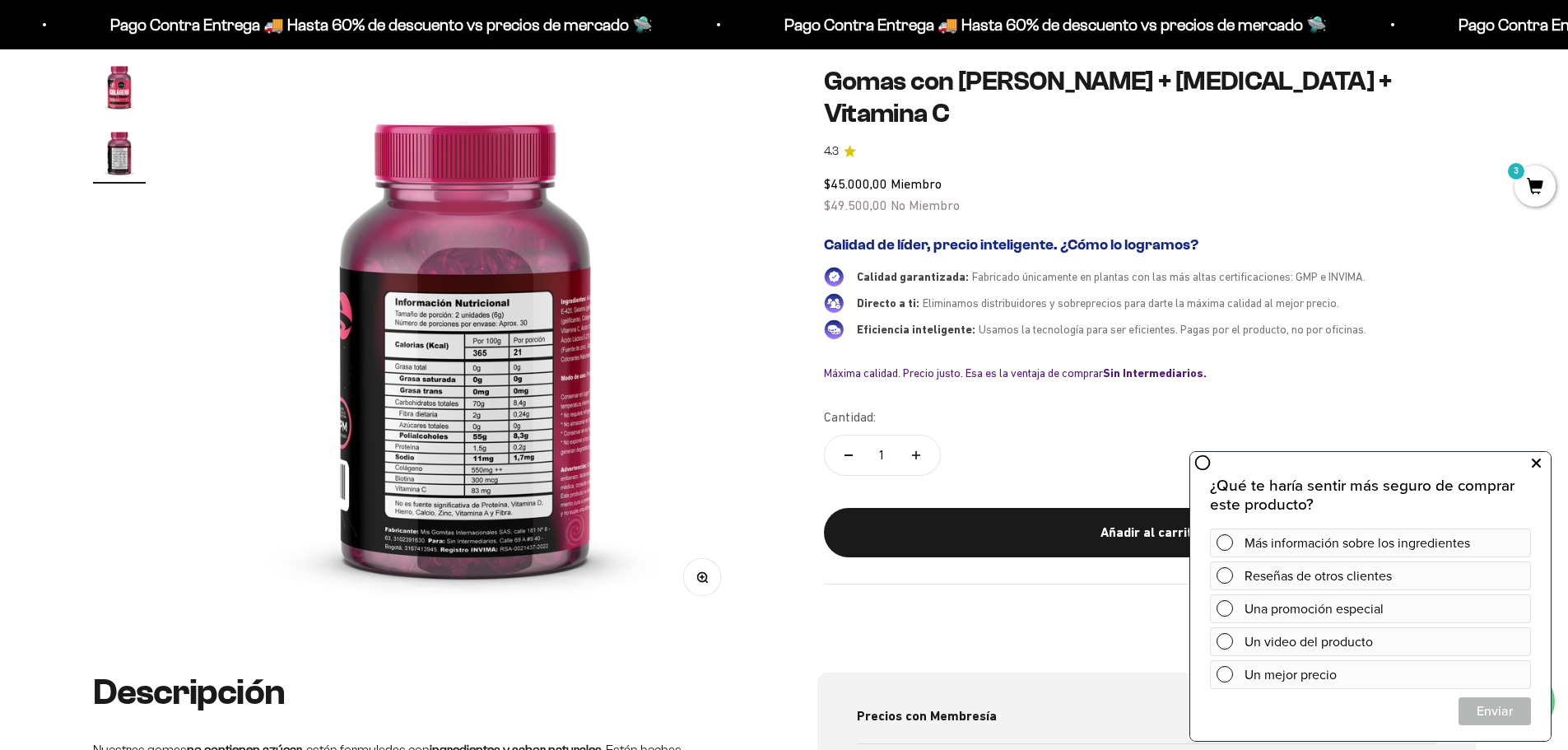
click at [1533, 464] on icon at bounding box center [1536, 463] width 9 height 22
